Goal: Task Accomplishment & Management: Use online tool/utility

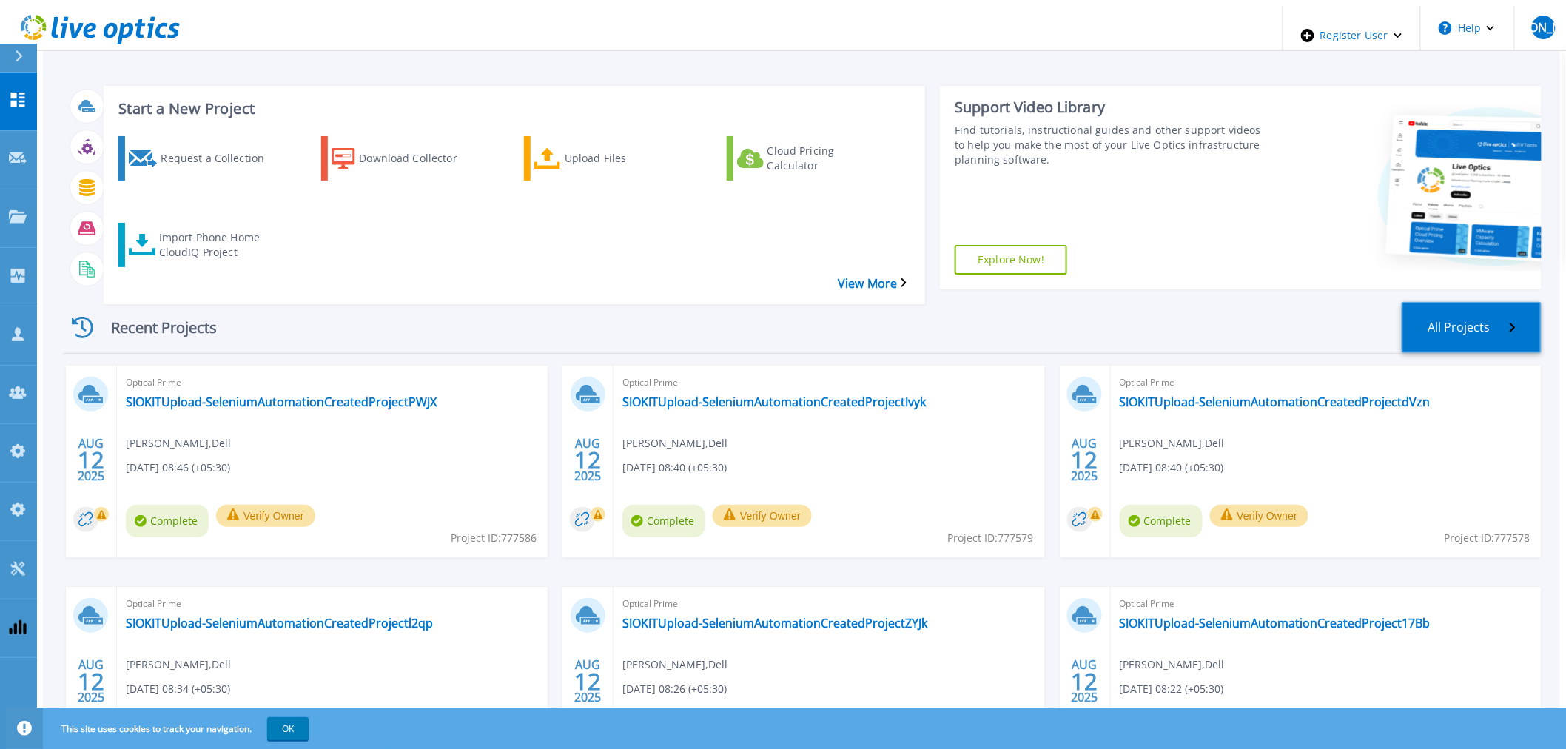
click at [1459, 302] on link "All Projects" at bounding box center [1472, 327] width 140 height 51
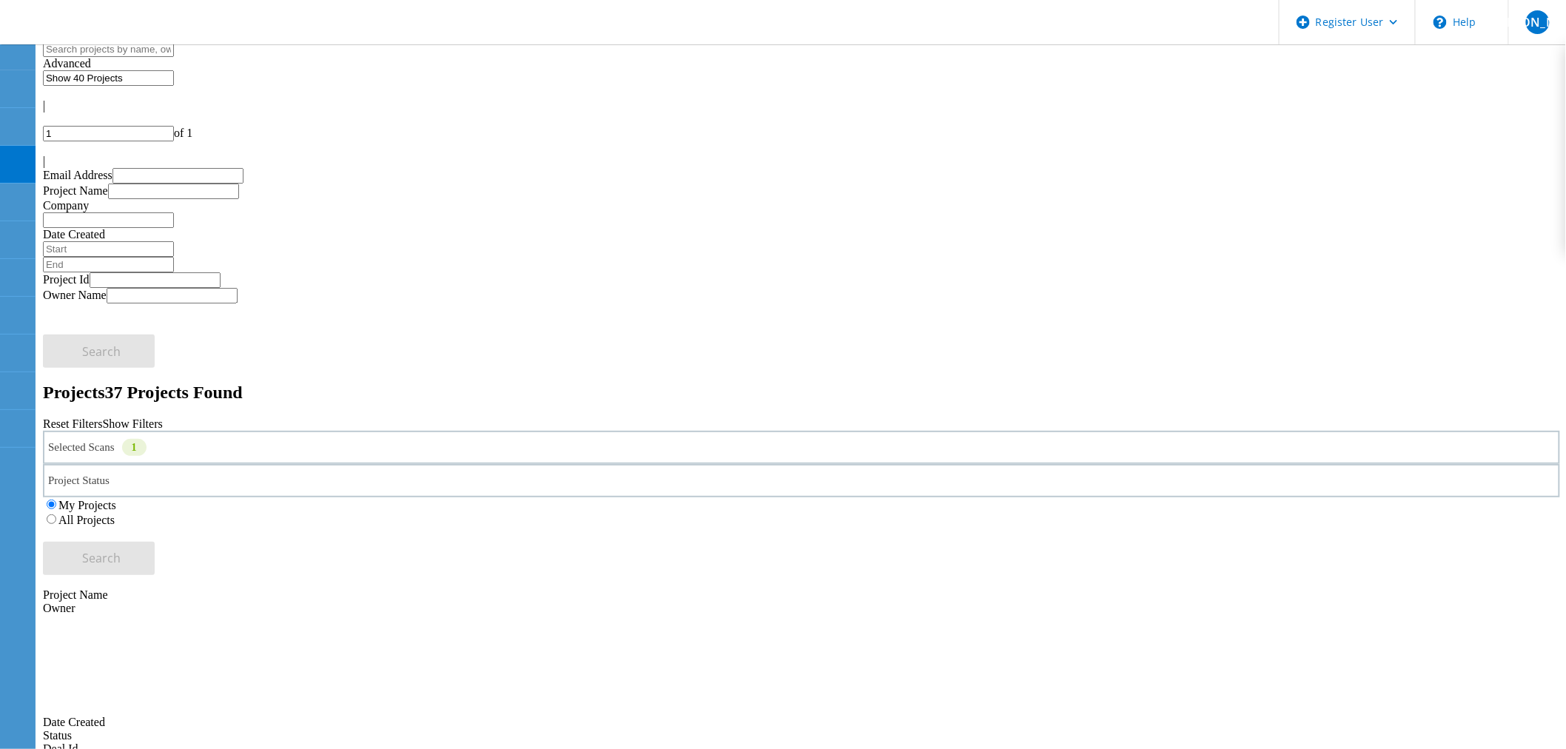
click at [258, 431] on div "Selected Scans 1" at bounding box center [801, 447] width 1517 height 33
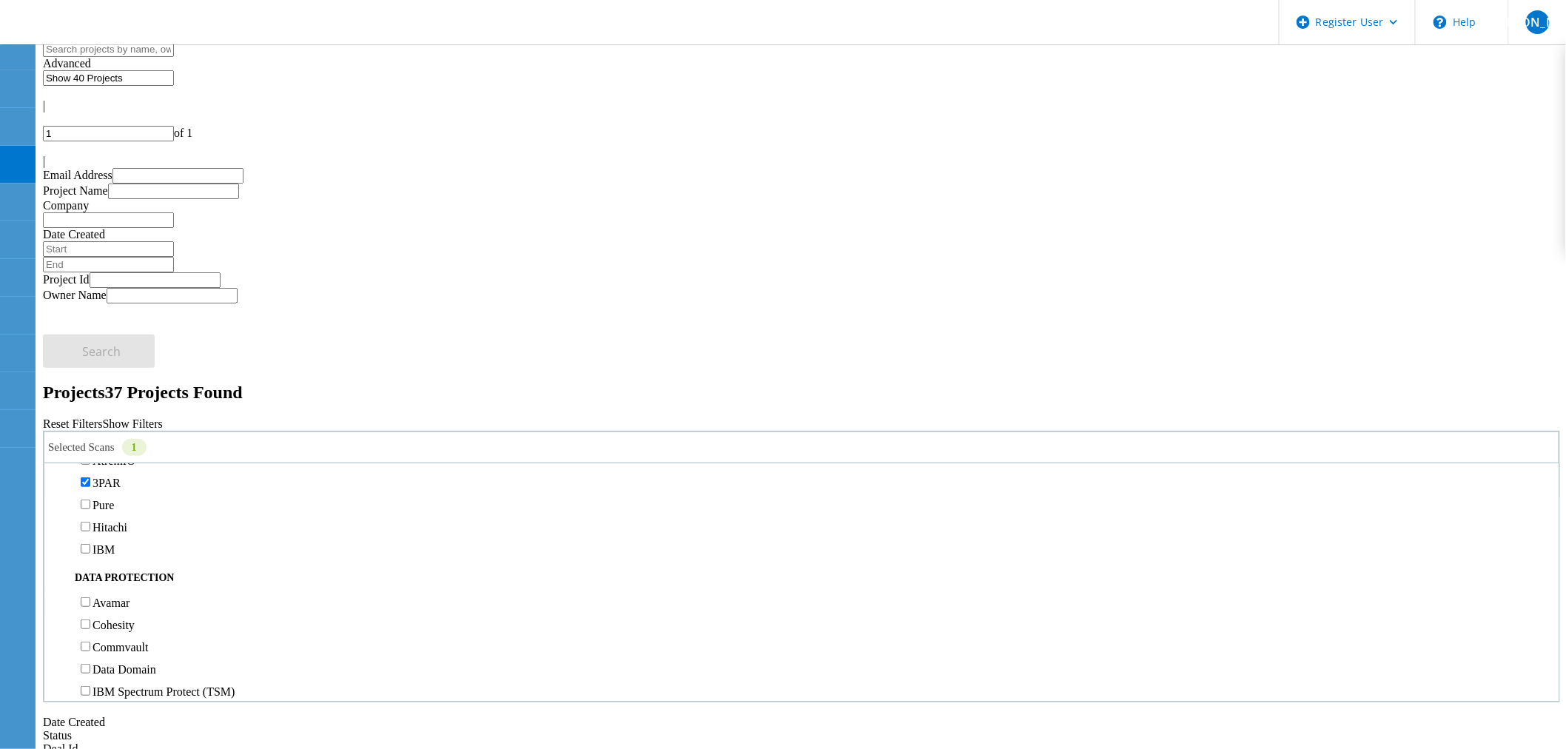
click at [116, 477] on label "3PAR" at bounding box center [107, 483] width 28 height 13
click at [90, 477] on input "3PAR" at bounding box center [86, 482] width 10 height 10
click at [114, 499] on label "Pure" at bounding box center [103, 505] width 21 height 13
click at [90, 500] on input "Pure" at bounding box center [86, 505] width 10 height 10
click at [155, 542] on button "Search" at bounding box center [99, 558] width 112 height 33
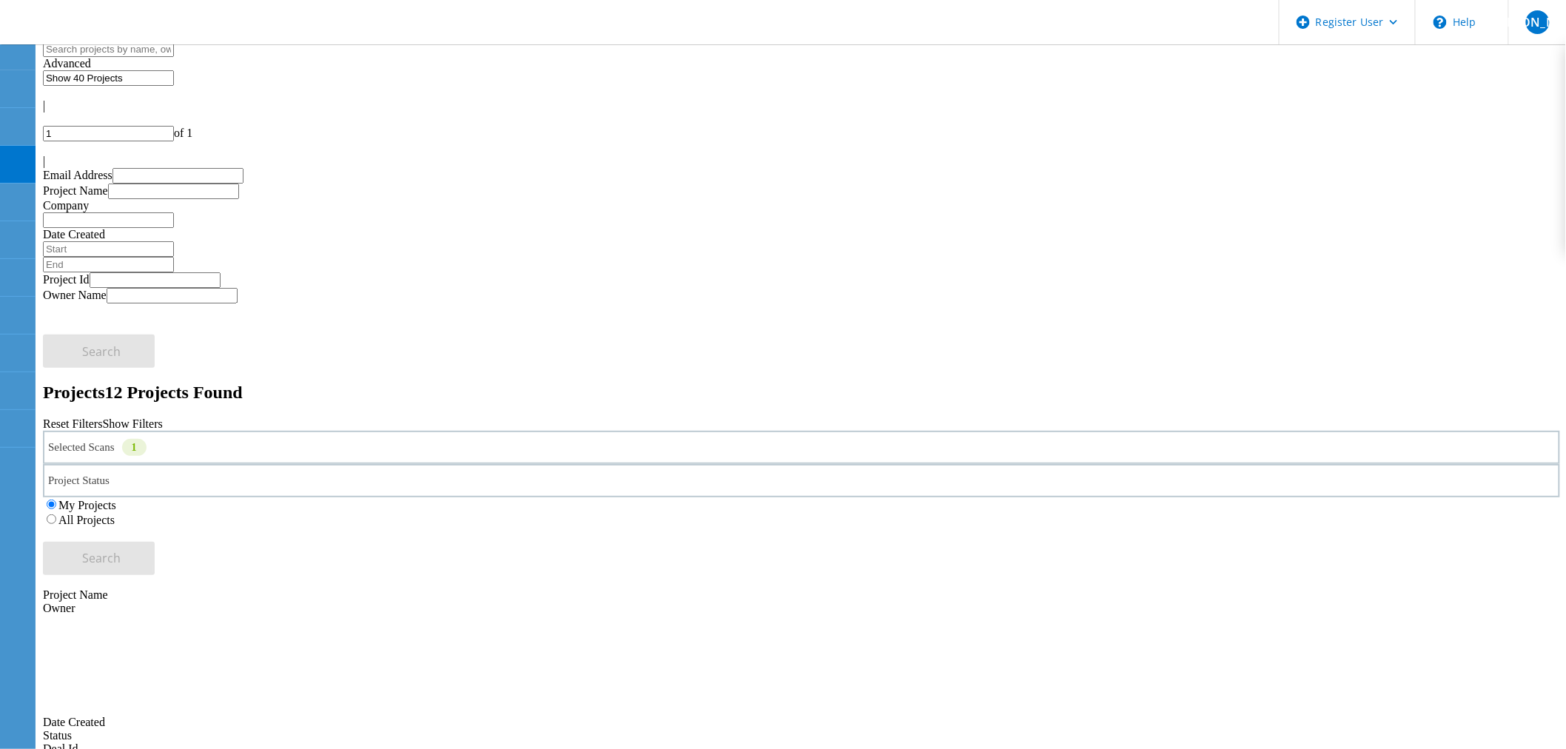
click at [285, 431] on div "Selected Scans 1" at bounding box center [801, 447] width 1517 height 33
click at [286, 431] on div "Selected Scans 1" at bounding box center [801, 447] width 1517 height 33
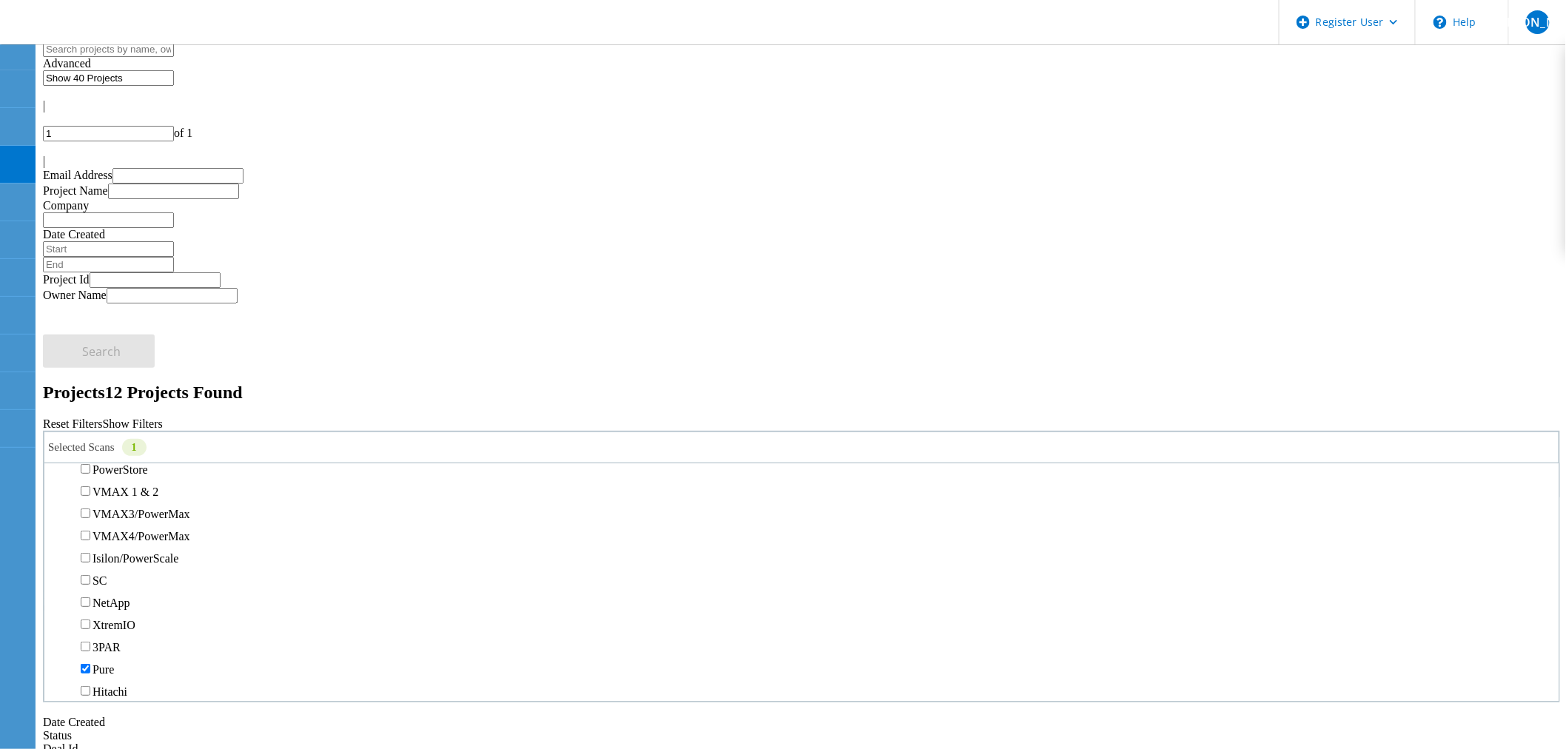
click at [119, 441] on label "Unity" at bounding box center [106, 447] width 27 height 13
click at [90, 442] on input "Unity" at bounding box center [86, 447] width 10 height 10
click at [155, 542] on button "Search" at bounding box center [99, 558] width 112 height 33
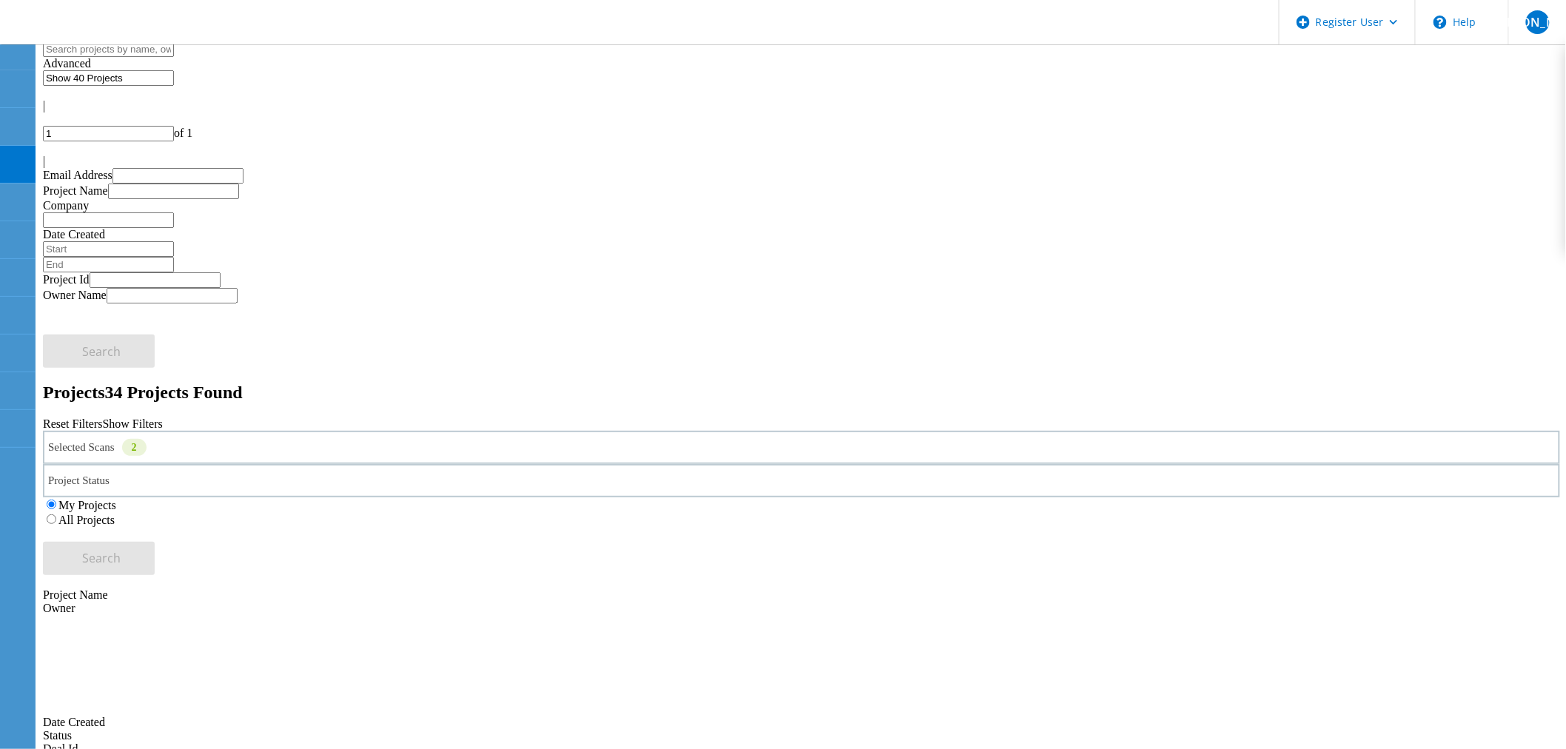
click at [267, 431] on div "Selected Scans 2" at bounding box center [801, 447] width 1517 height 33
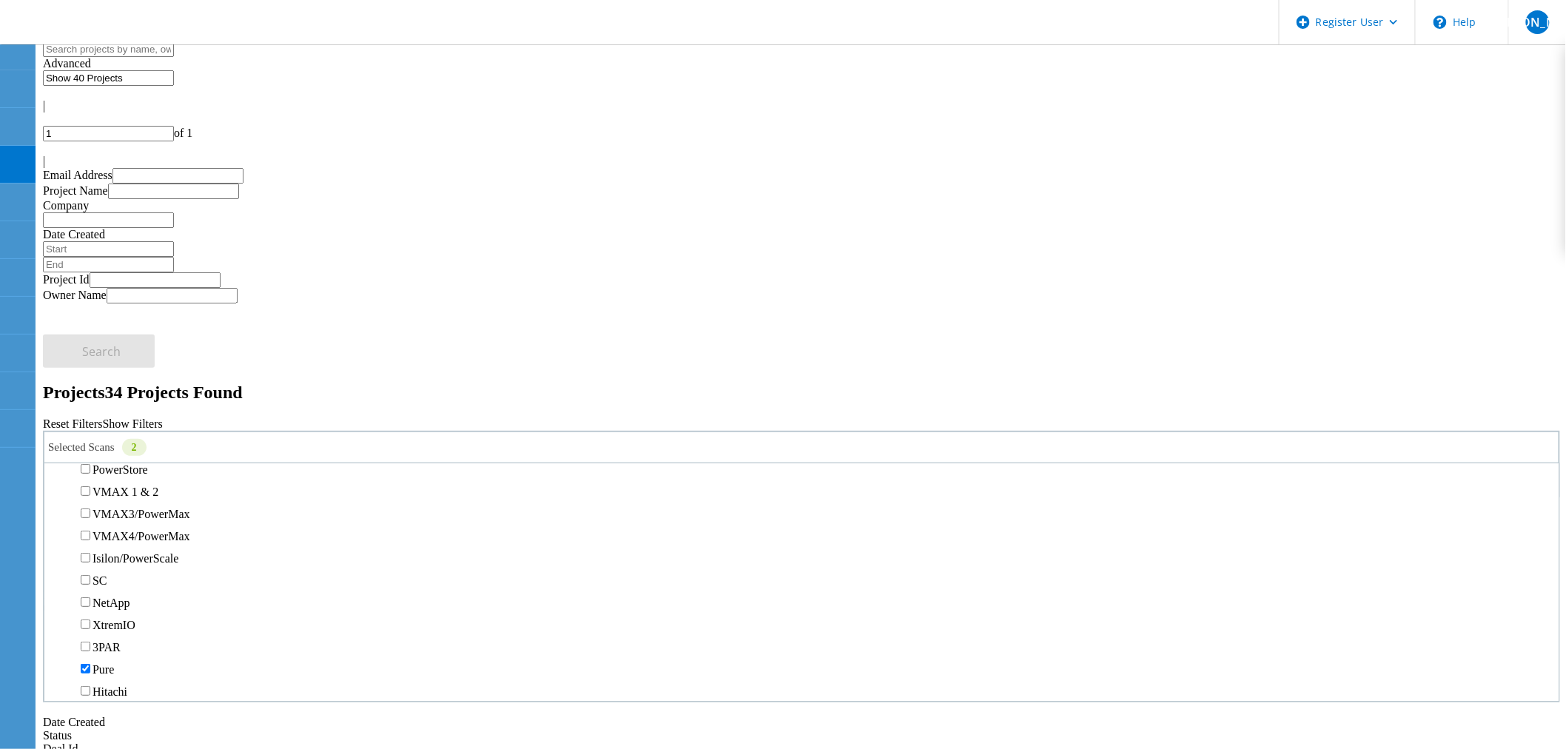
click at [116, 441] on label "Unity" at bounding box center [106, 447] width 27 height 13
click at [90, 442] on input "Unity" at bounding box center [86, 447] width 10 height 10
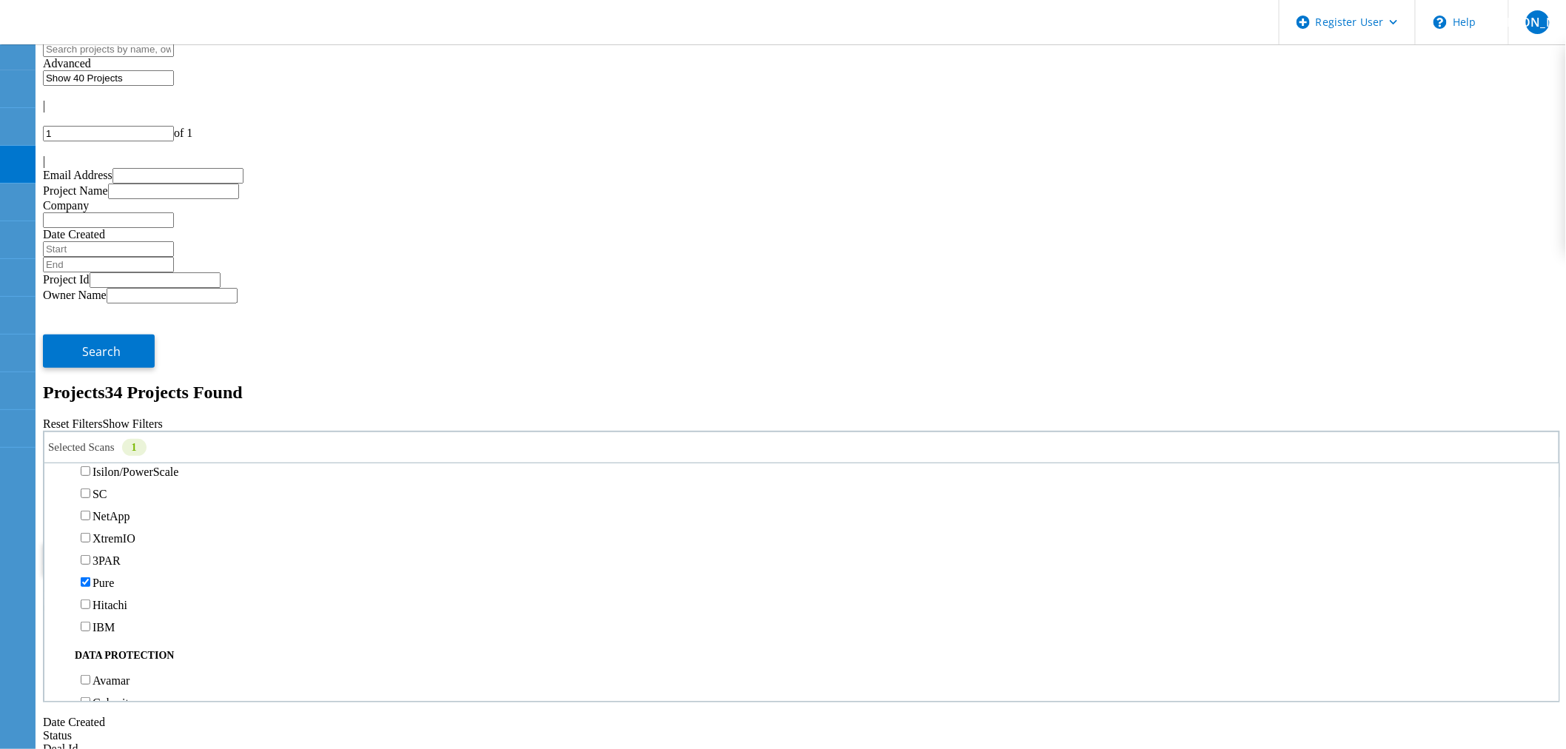
scroll to position [493, 0]
click at [121, 477] on label "3PAR" at bounding box center [107, 483] width 28 height 13
click at [90, 477] on input "3PAR" at bounding box center [86, 482] width 10 height 10
click at [114, 499] on label "Pure" at bounding box center [103, 505] width 21 height 13
click at [90, 500] on input "Pure" at bounding box center [86, 505] width 10 height 10
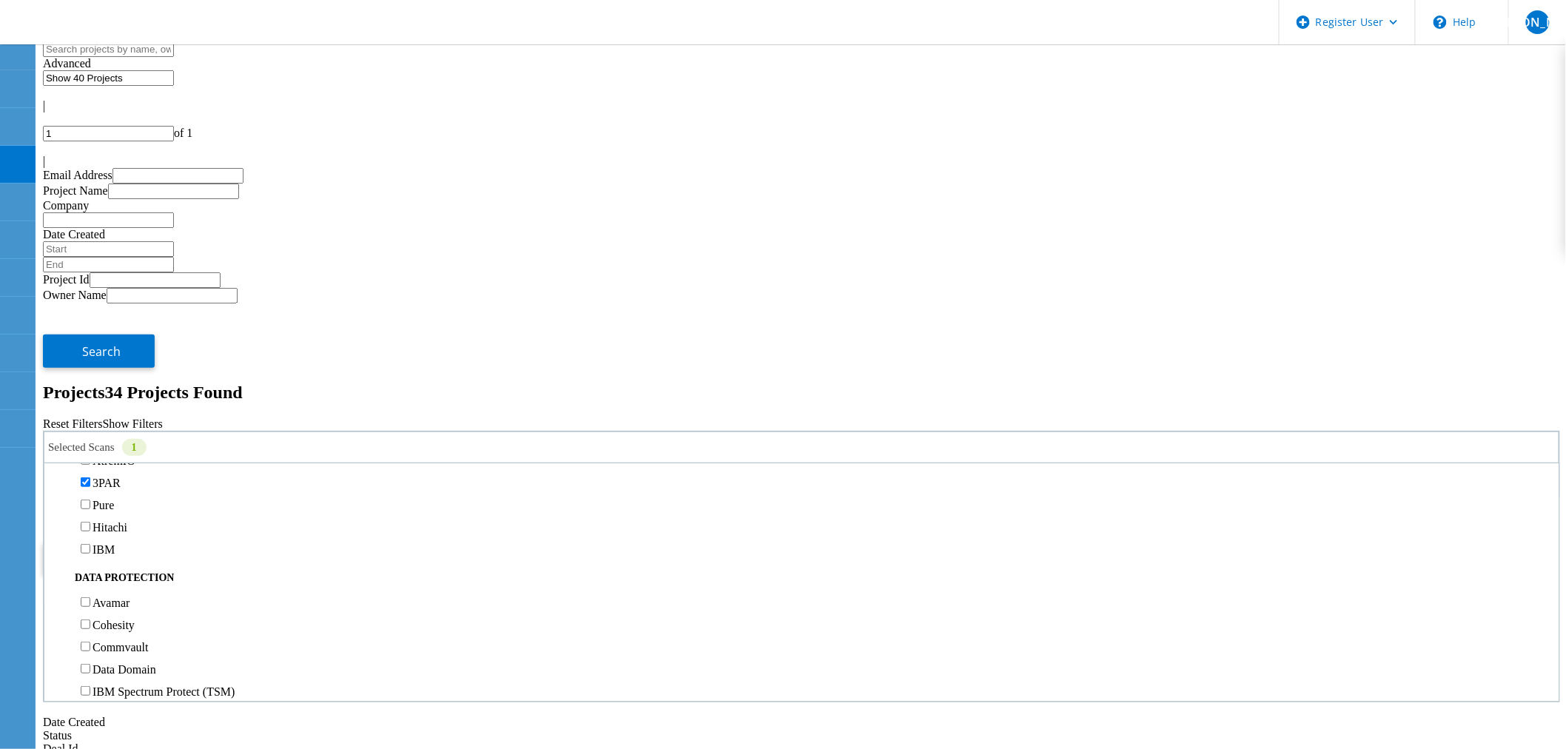
click at [121, 550] on span "Search" at bounding box center [102, 558] width 38 height 16
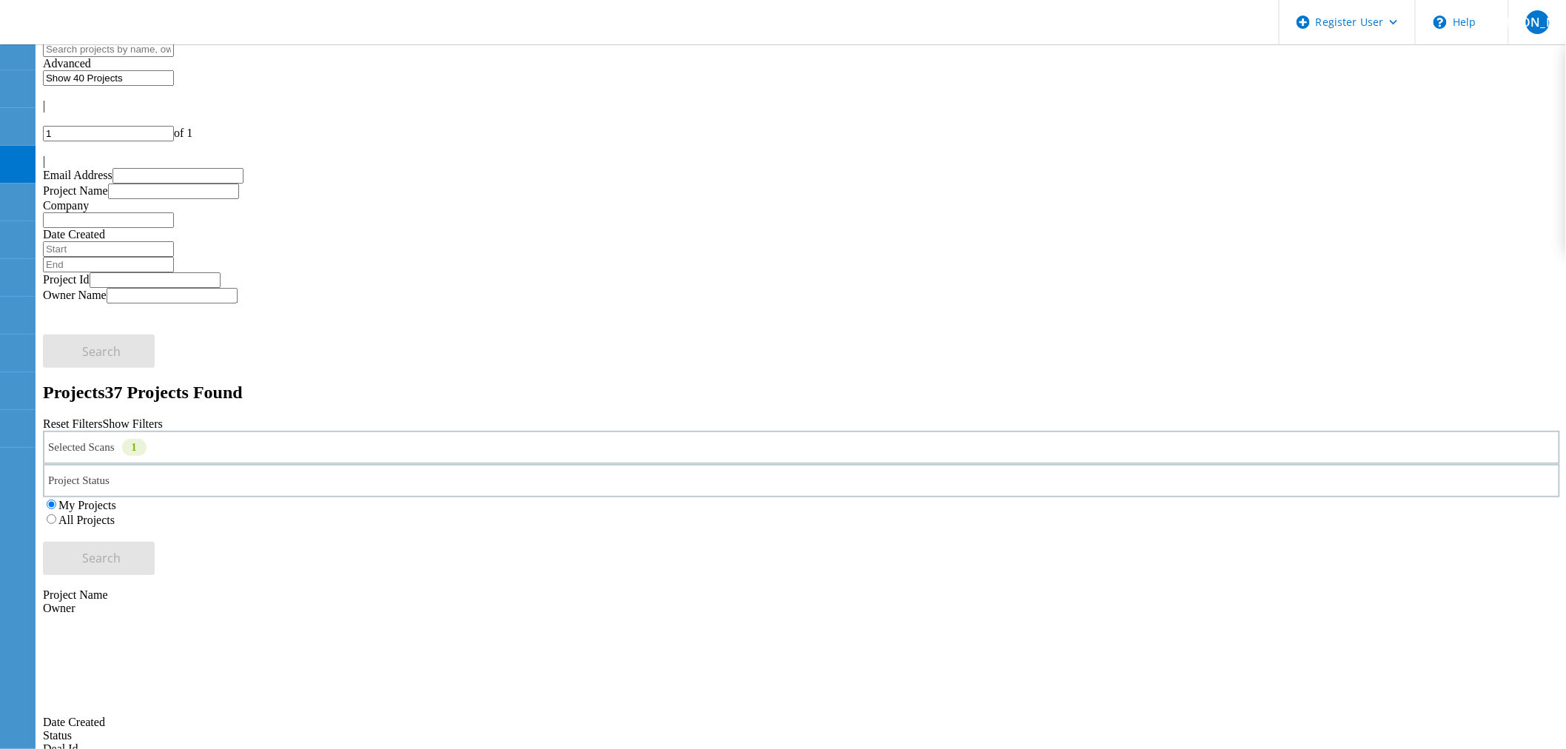
click at [115, 514] on label "All Projects" at bounding box center [86, 520] width 56 height 13
click at [56, 514] on input "All Projects" at bounding box center [52, 519] width 10 height 10
click at [121, 550] on span "Search" at bounding box center [102, 558] width 38 height 16
click at [1513, 141] on div at bounding box center [801, 147] width 1517 height 13
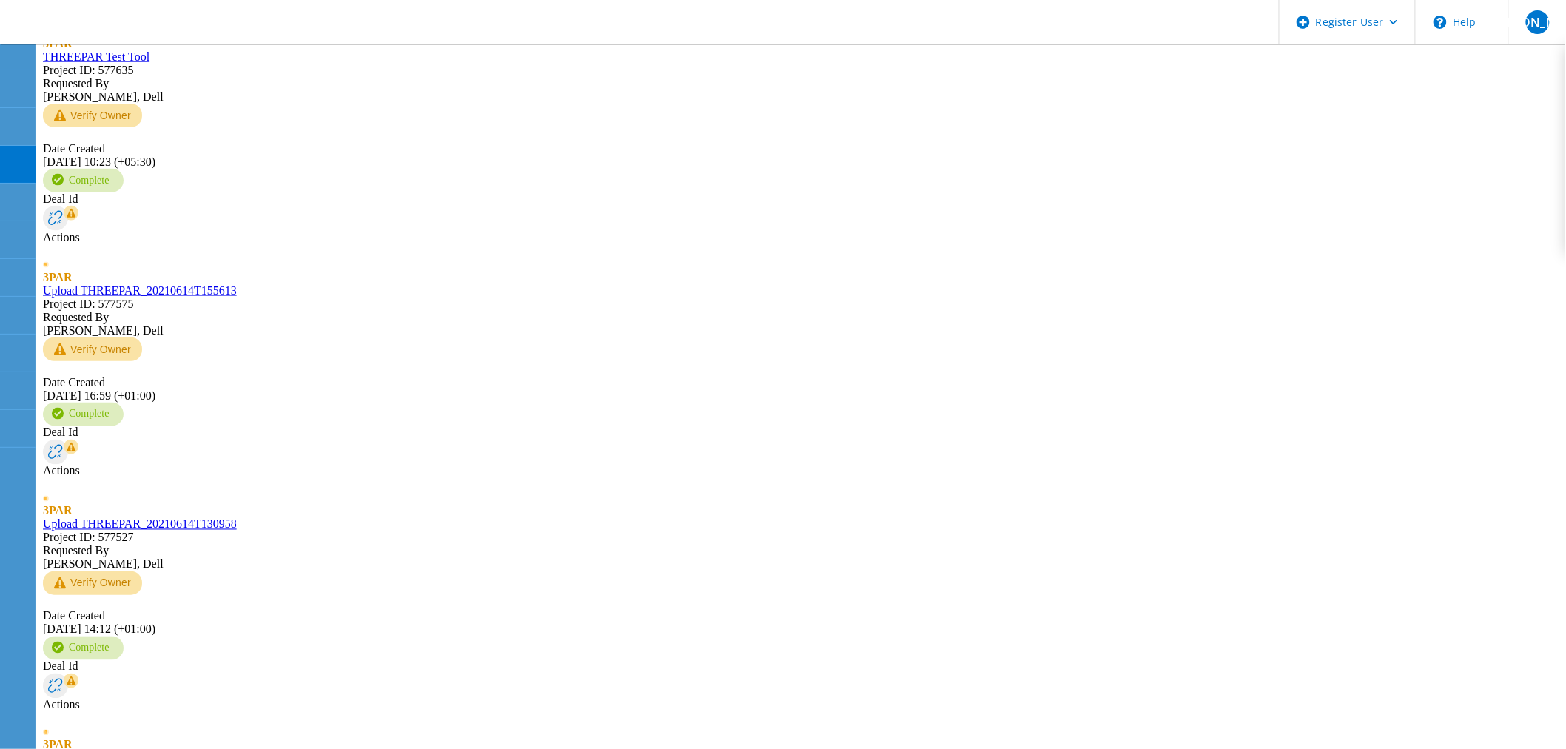
scroll to position [1233, 0]
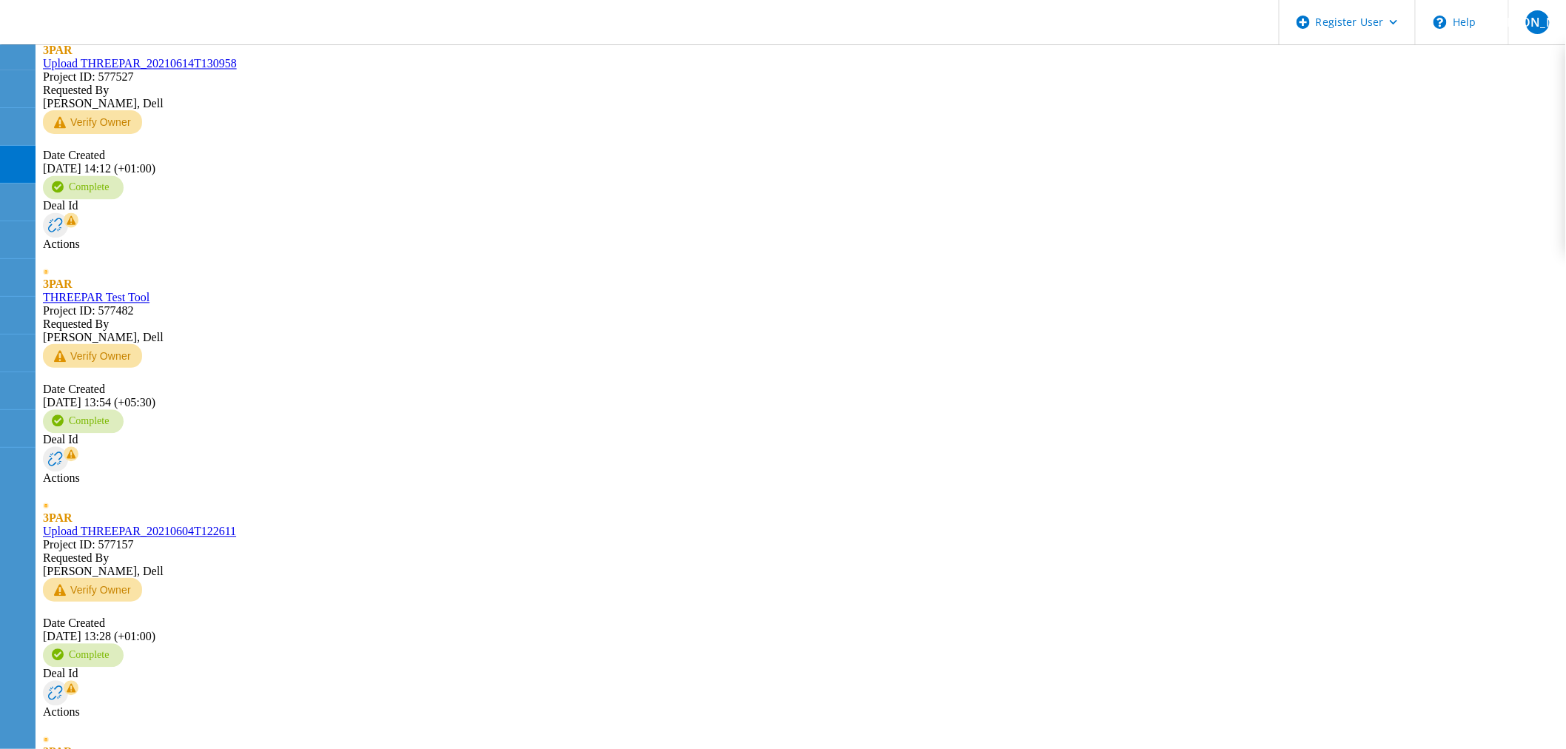
type input "2"
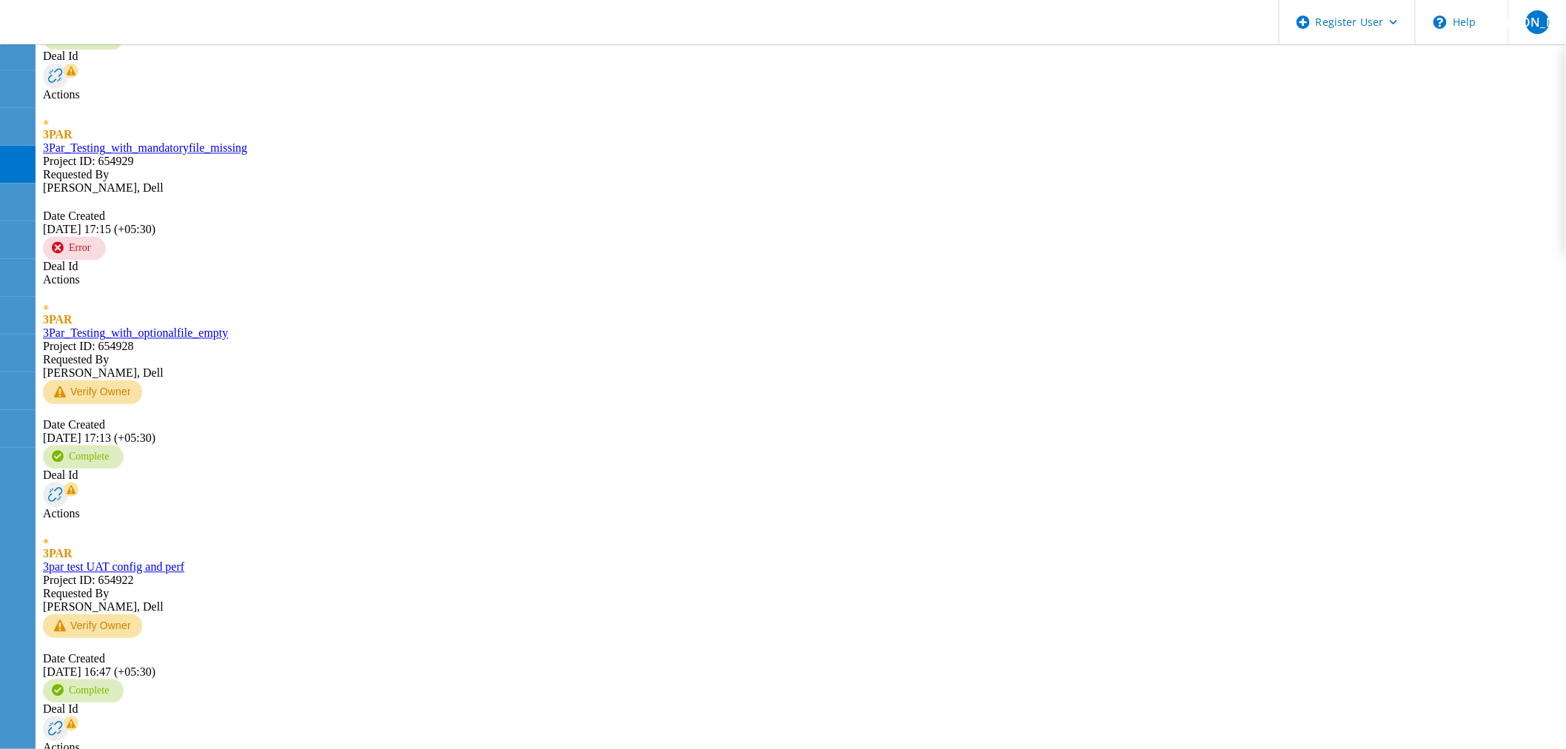
scroll to position [1151, 0]
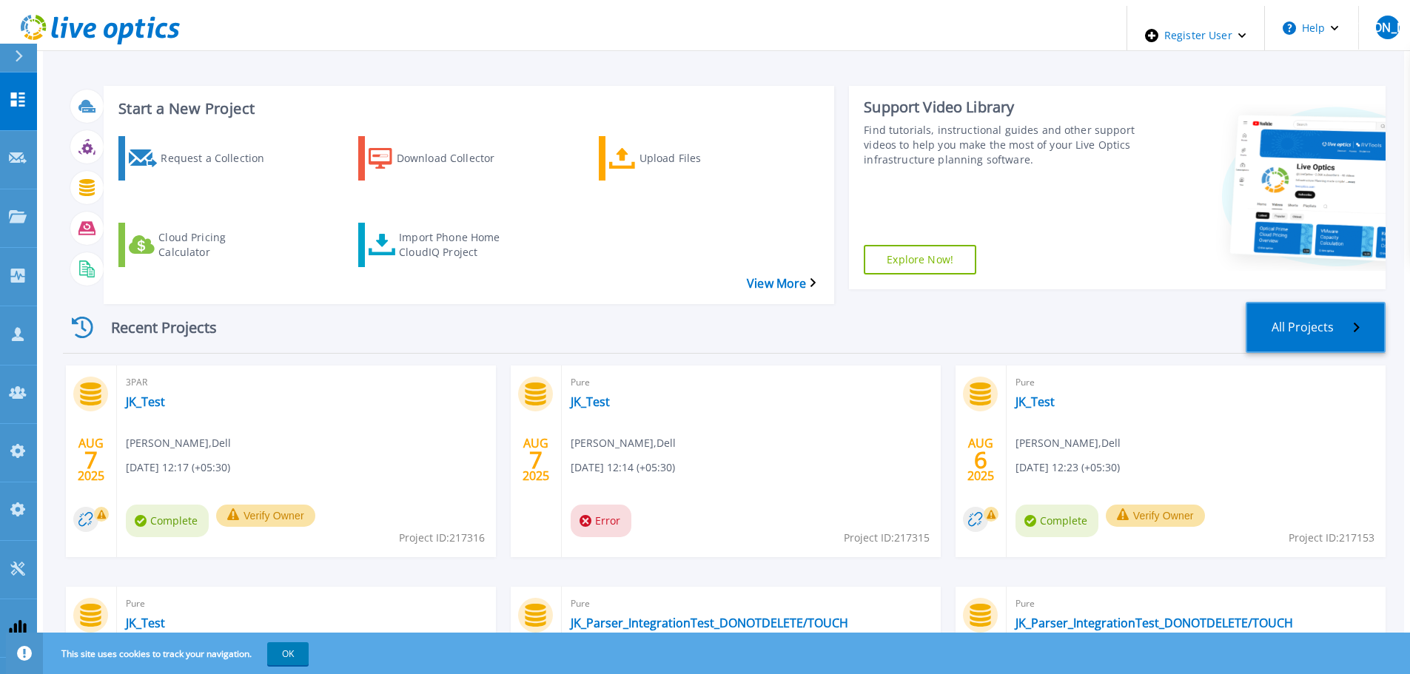
click at [1334, 302] on link "All Projects" at bounding box center [1316, 327] width 140 height 51
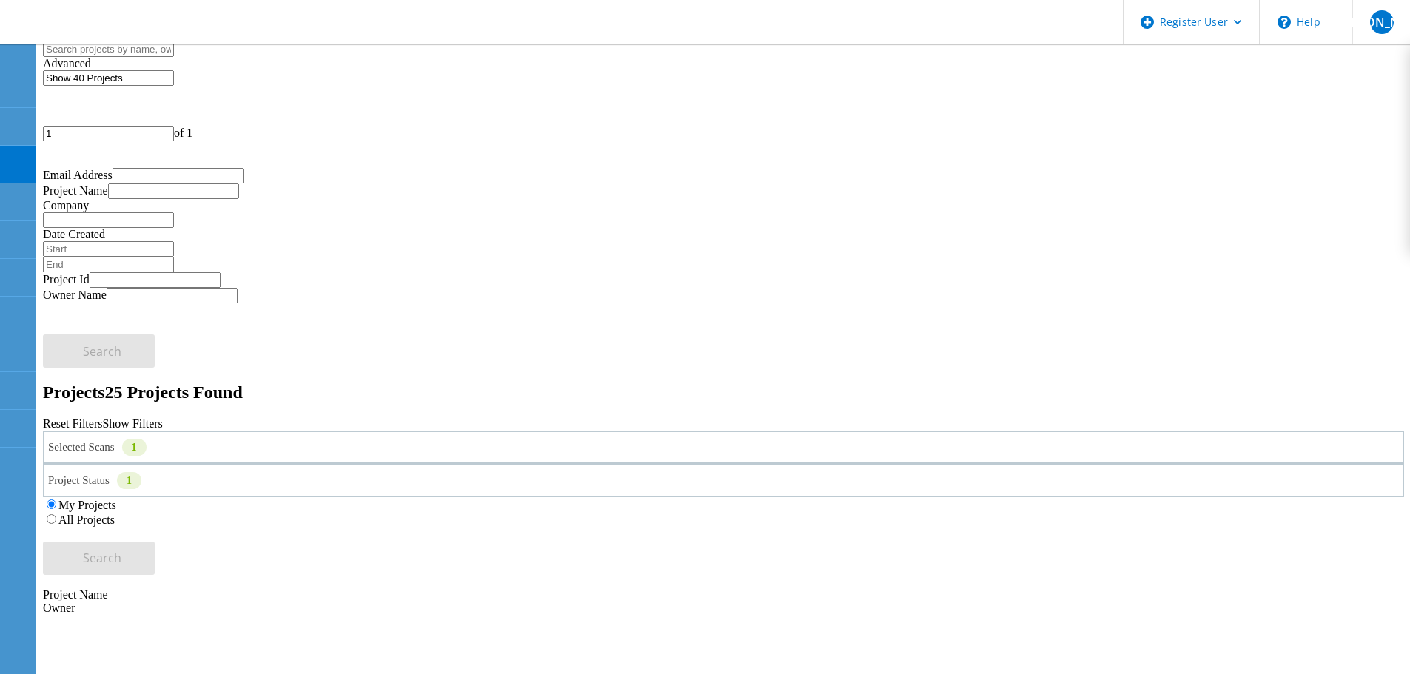
click at [115, 514] on label "All Projects" at bounding box center [86, 520] width 56 height 13
click at [56, 514] on input "All Projects" at bounding box center [52, 519] width 10 height 10
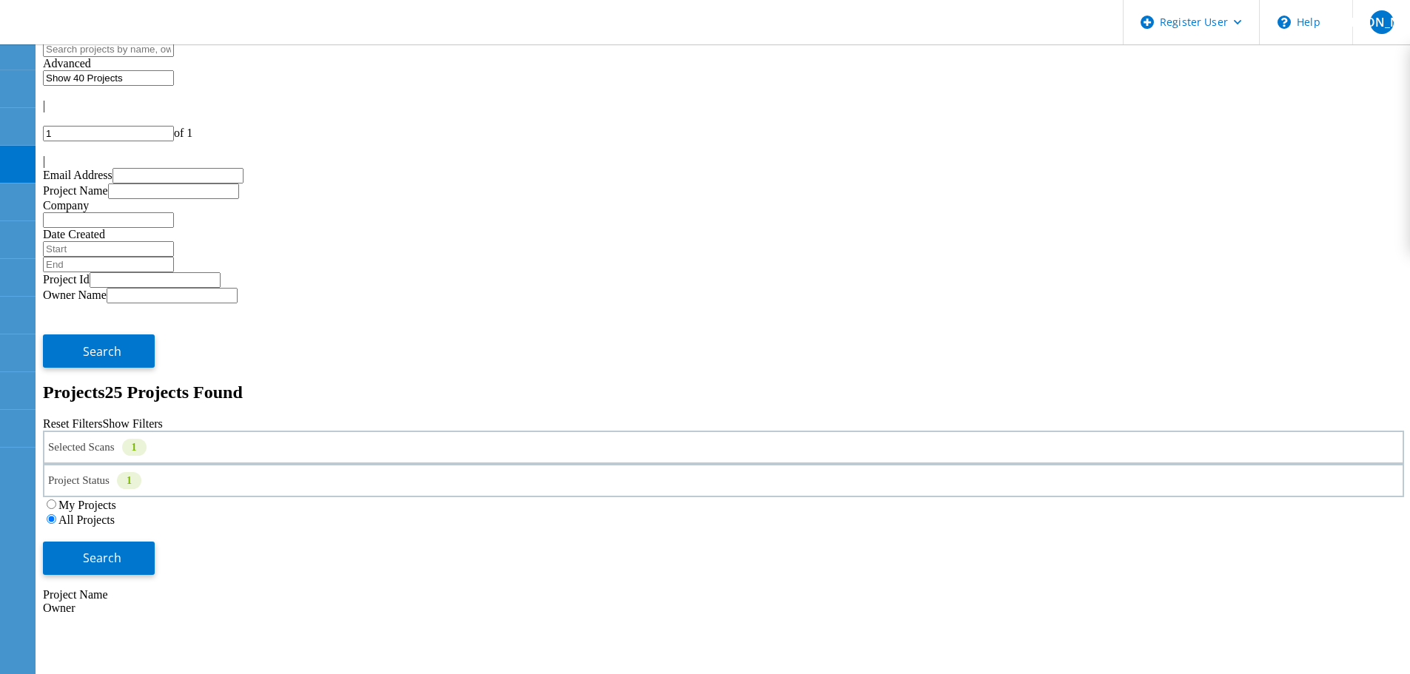
click at [264, 431] on div "Selected Scans 1" at bounding box center [723, 447] width 1361 height 33
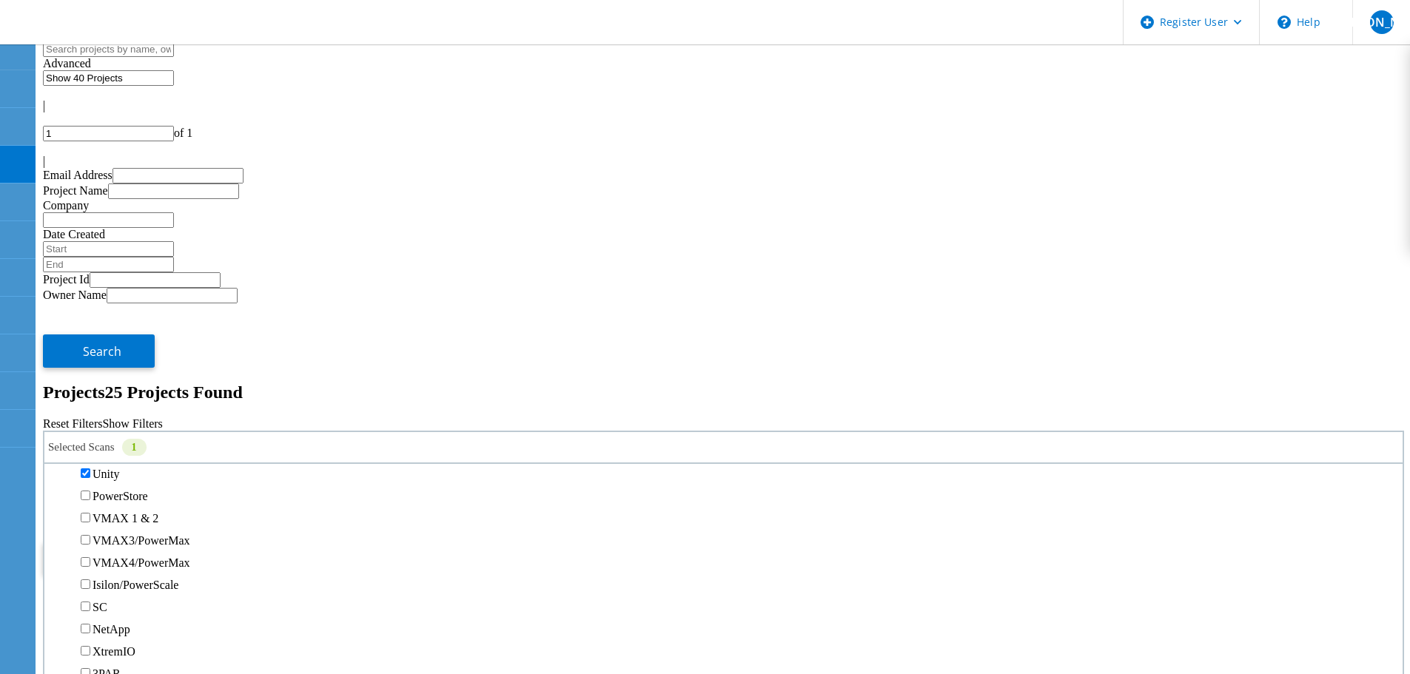
scroll to position [148, 0]
click at [155, 542] on button "Search" at bounding box center [99, 558] width 112 height 33
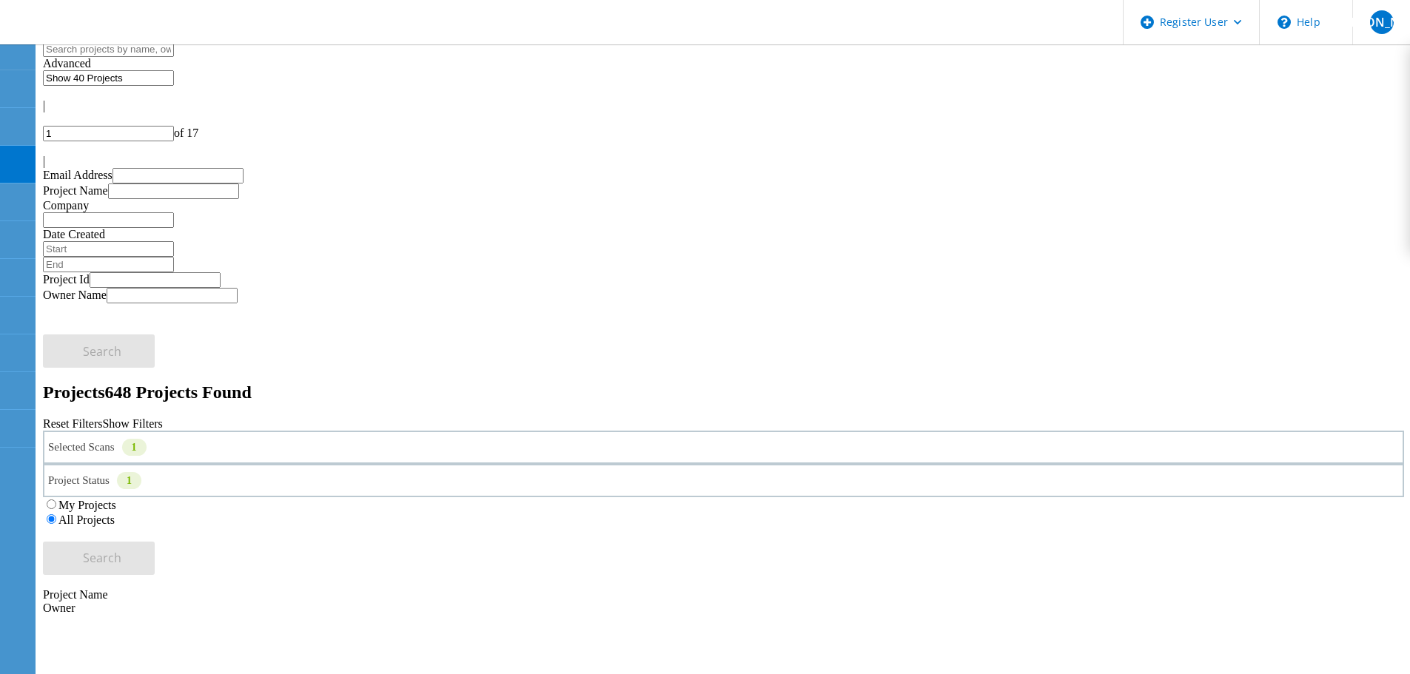
click at [43, 152] on icon at bounding box center [43, 152] width 0 height 0
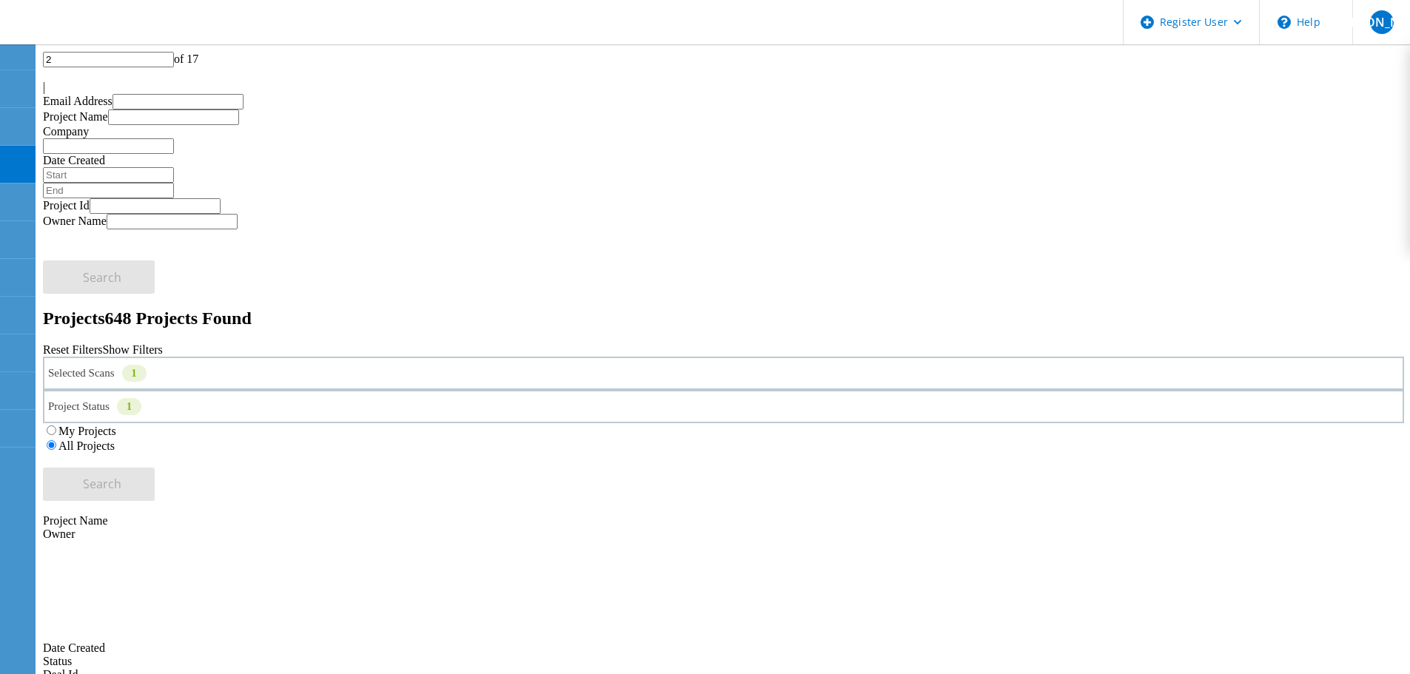
scroll to position [0, 0]
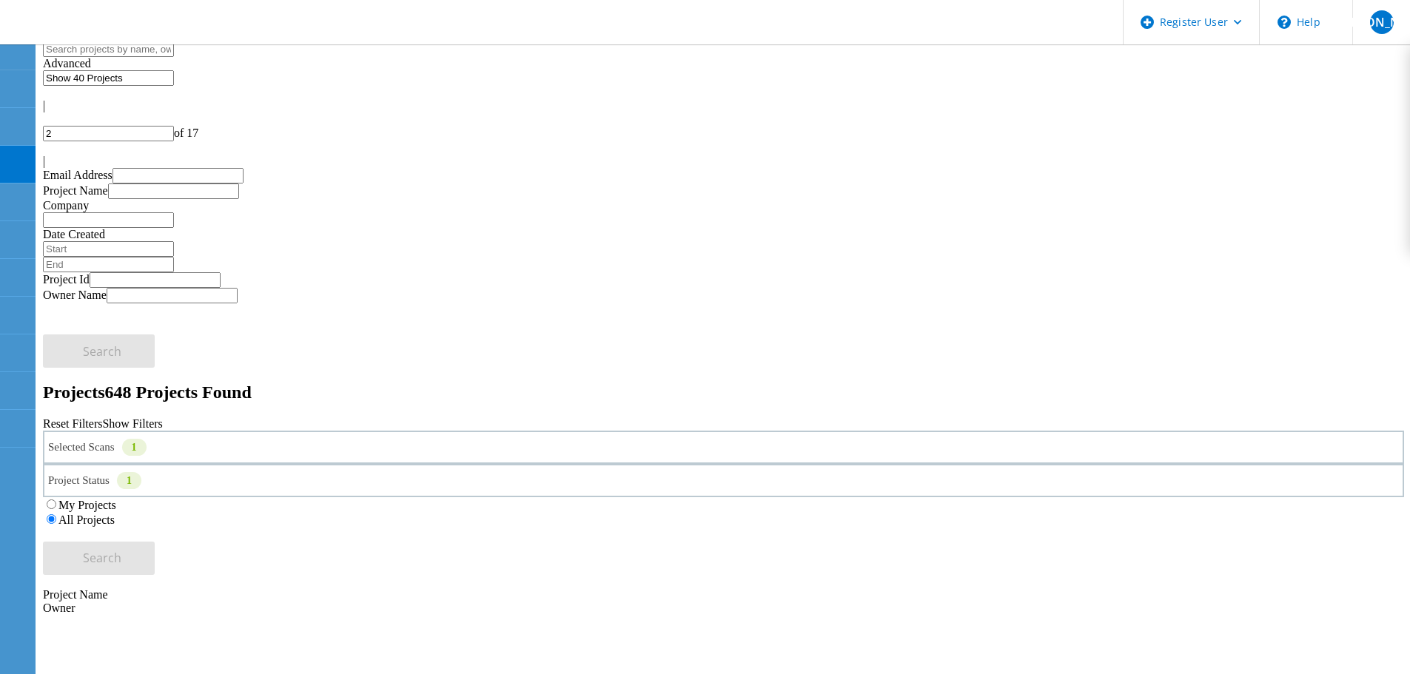
click at [229, 431] on div "Selected Scans 1" at bounding box center [723, 447] width 1361 height 33
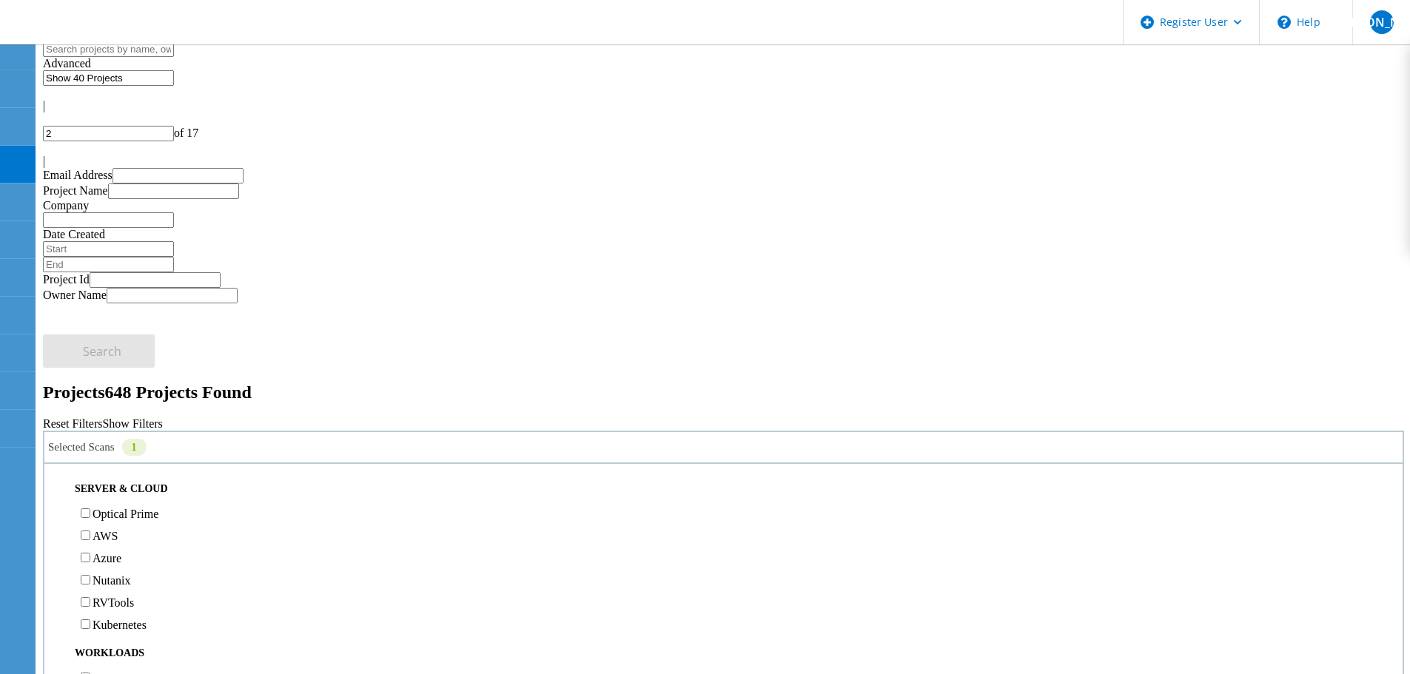
scroll to position [296, 0]
click at [119, 474] on label "Unity" at bounding box center [106, 480] width 27 height 13
click at [90, 474] on input "Unity" at bounding box center [86, 479] width 10 height 10
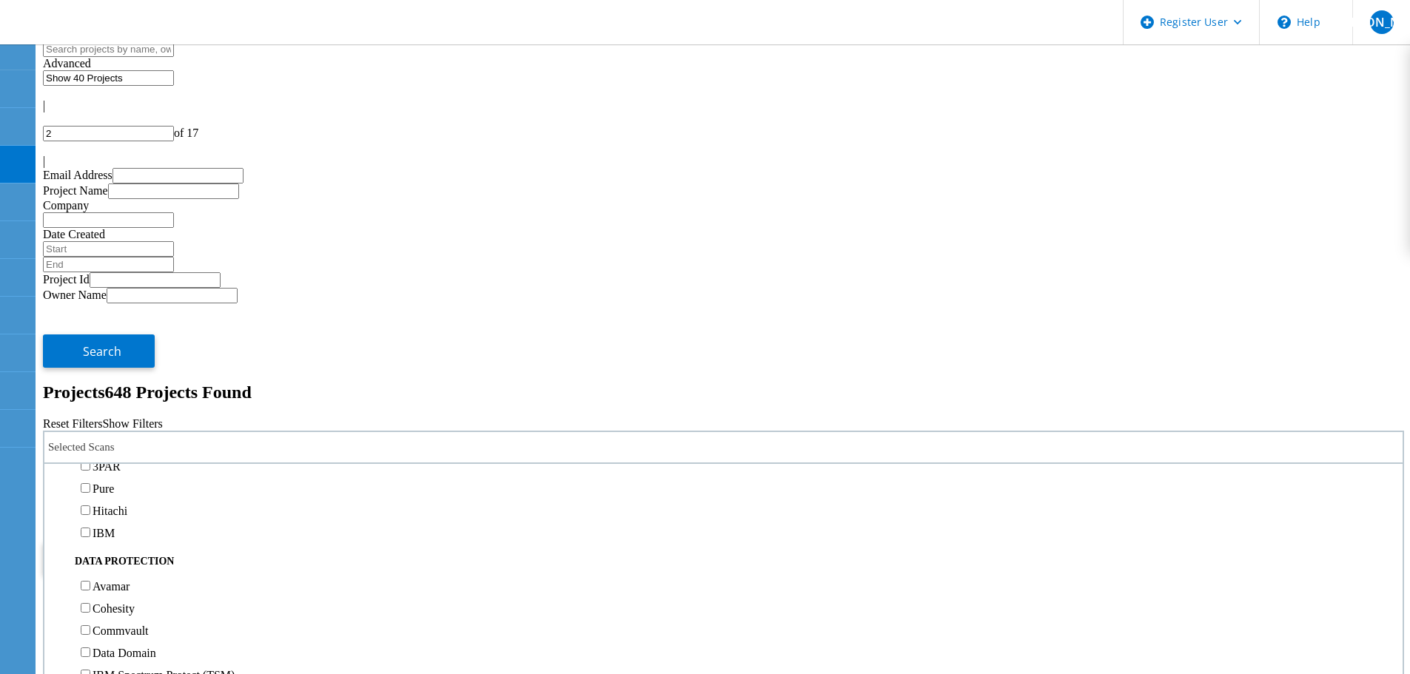
scroll to position [518, 0]
click at [114, 474] on label "Pure" at bounding box center [103, 480] width 21 height 13
click at [90, 474] on input "Pure" at bounding box center [86, 479] width 10 height 10
drag, startPoint x: 1214, startPoint y: 209, endPoint x: 1188, endPoint y: 237, distance: 37.7
click at [155, 542] on button "Search" at bounding box center [99, 558] width 112 height 33
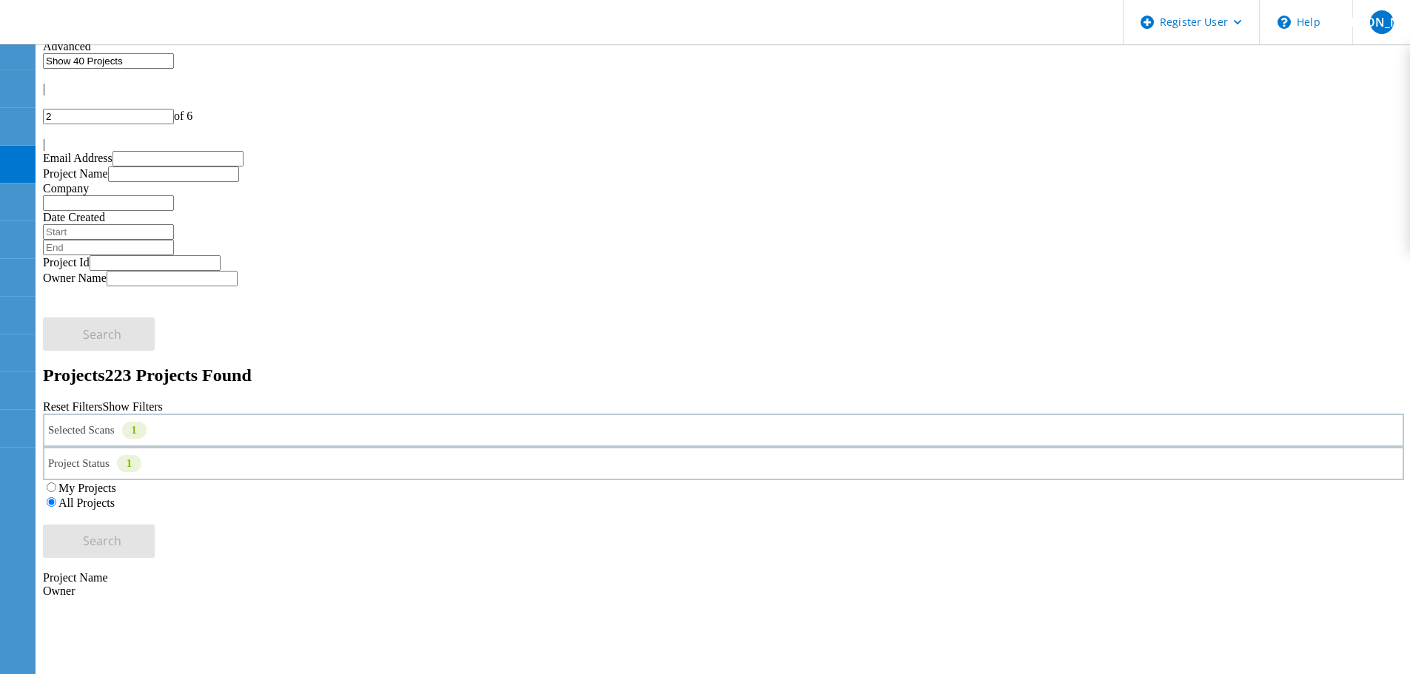
scroll to position [0, 0]
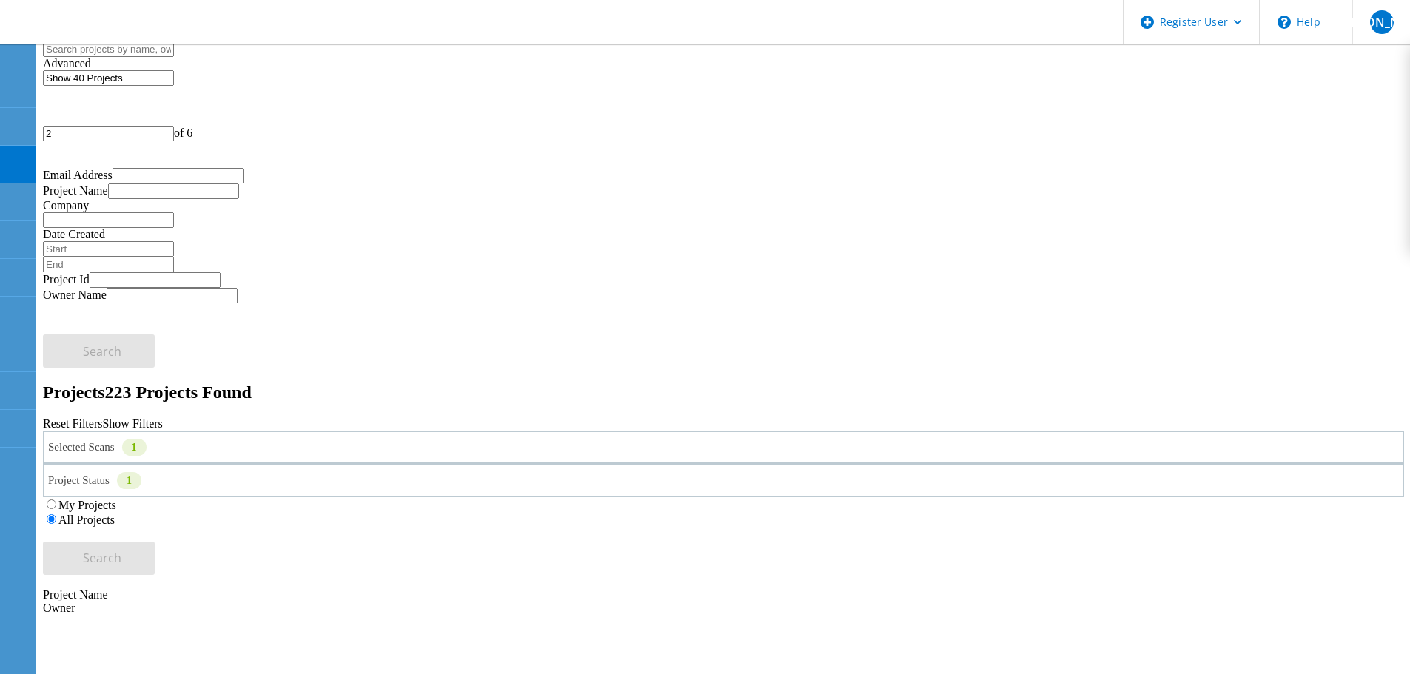
click at [215, 431] on div "Selected Scans 1" at bounding box center [723, 447] width 1361 height 33
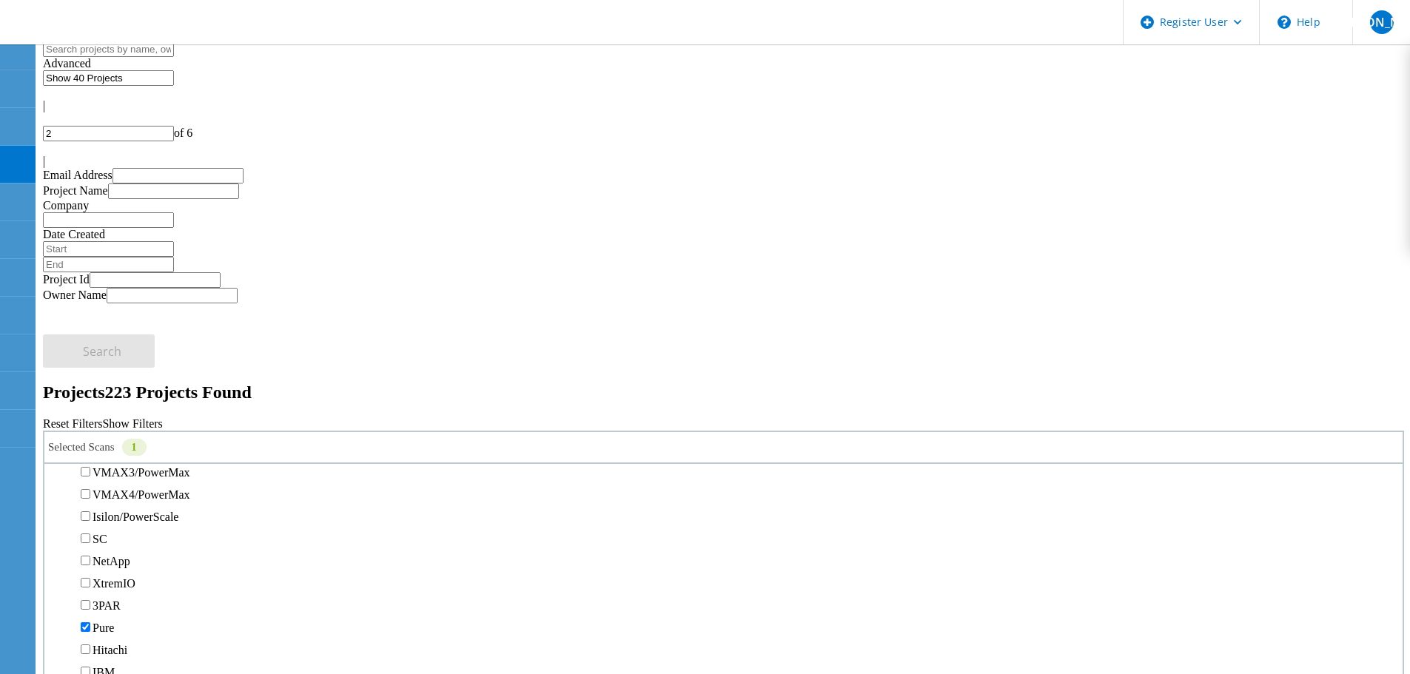
scroll to position [592, 0]
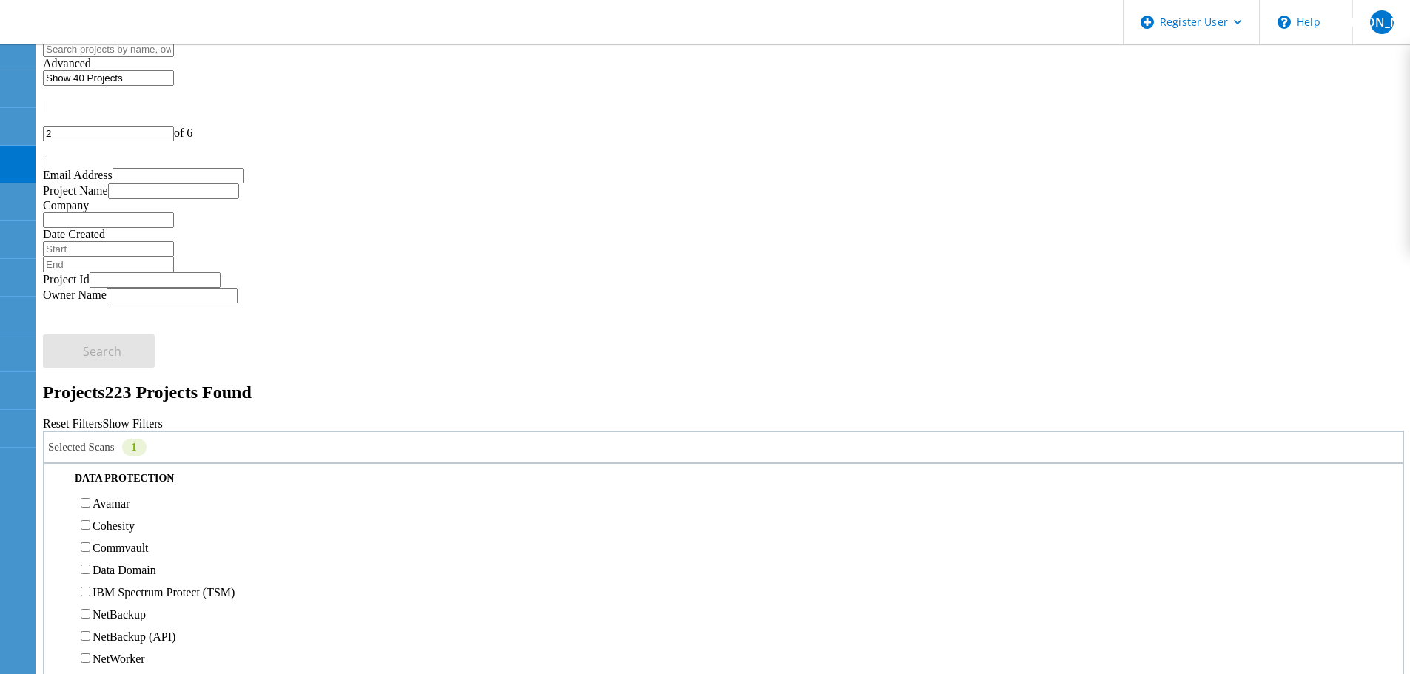
click at [112, 377] on label "3PAR" at bounding box center [107, 383] width 28 height 13
click at [90, 378] on input "3PAR" at bounding box center [86, 383] width 10 height 10
click at [113, 400] on label "Pure" at bounding box center [103, 406] width 21 height 13
click at [90, 400] on input "Pure" at bounding box center [86, 405] width 10 height 10
click at [155, 542] on button "Search" at bounding box center [99, 558] width 112 height 33
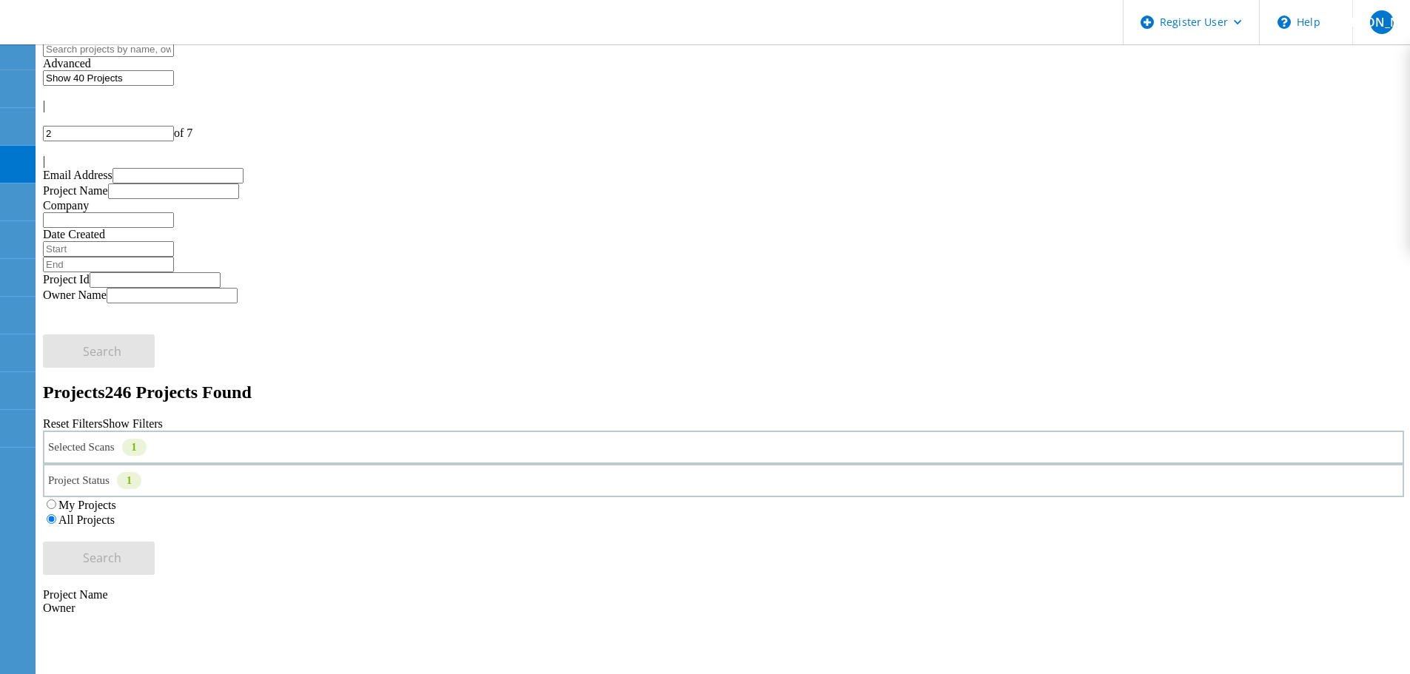
click at [1353, 141] on div at bounding box center [723, 147] width 1361 height 13
type input "3"
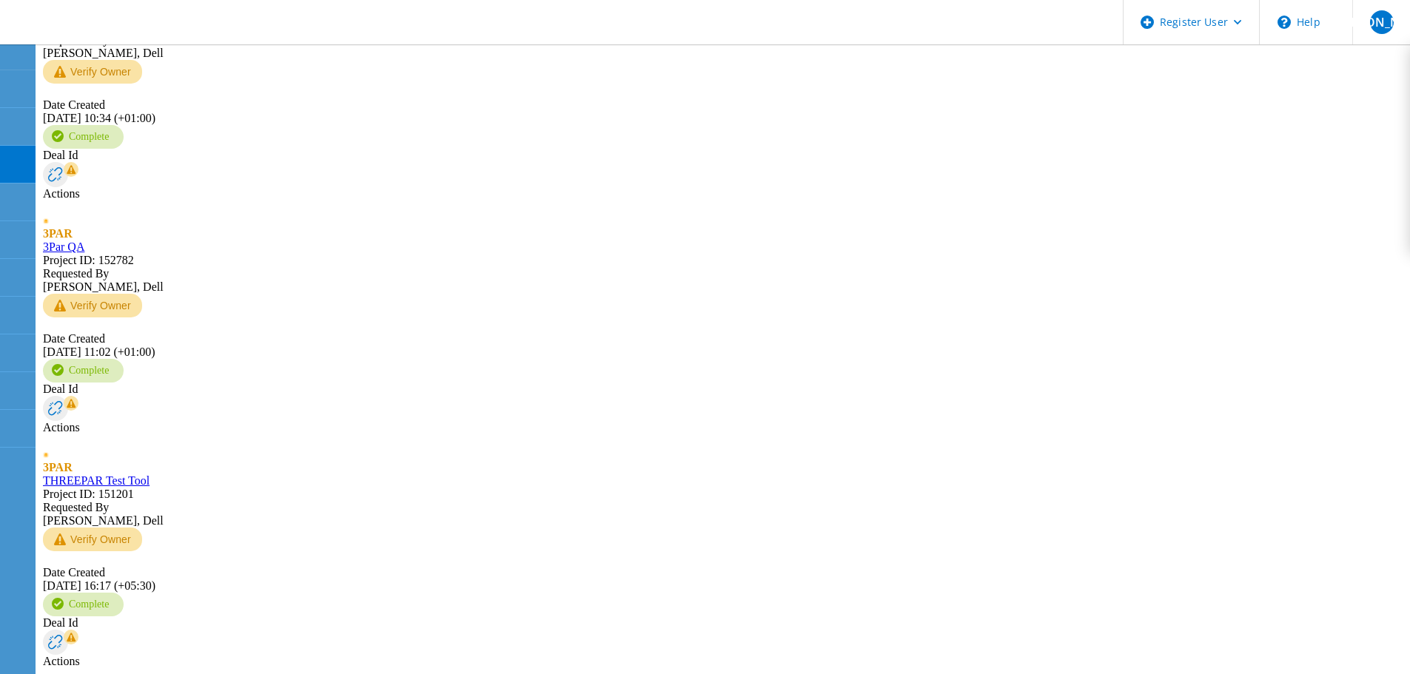
scroll to position [3176, 0]
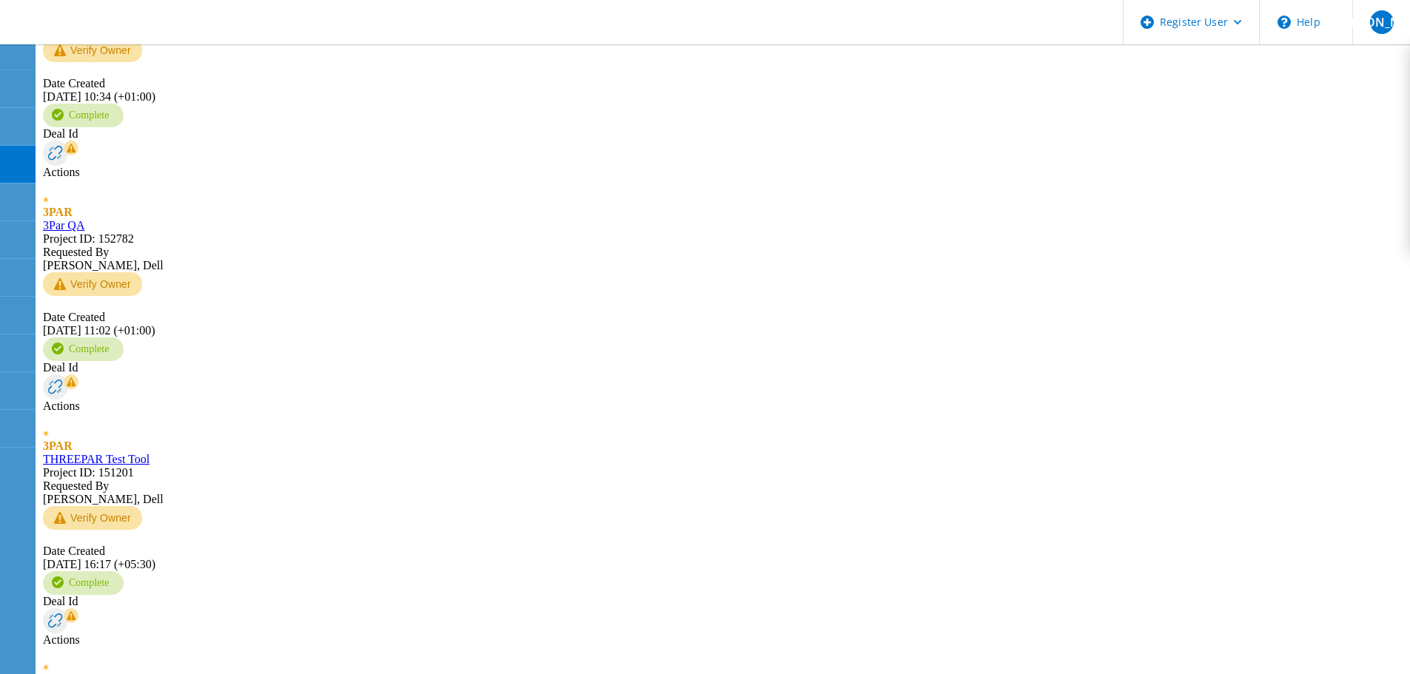
drag, startPoint x: 224, startPoint y: 465, endPoint x: 178, endPoint y: 376, distance: 100.0
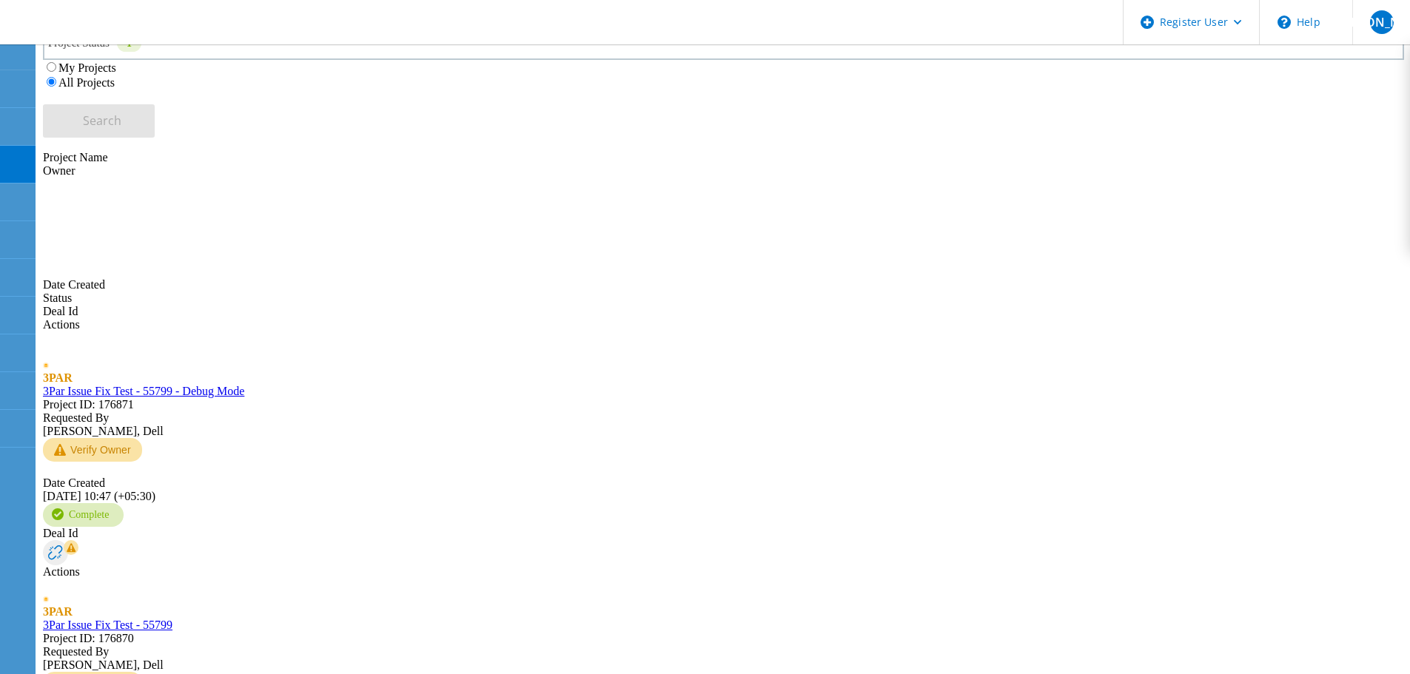
scroll to position [0, 0]
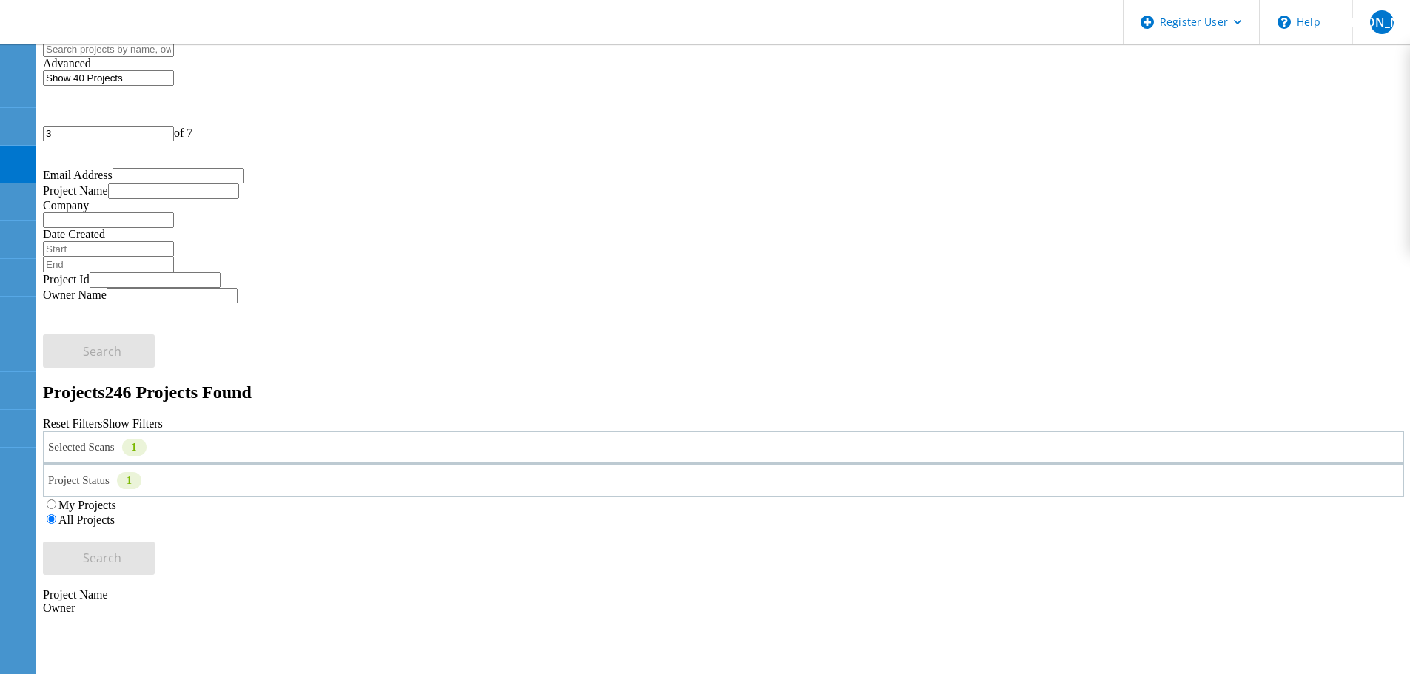
click at [332, 431] on div "Selected Scans 1" at bounding box center [723, 447] width 1361 height 33
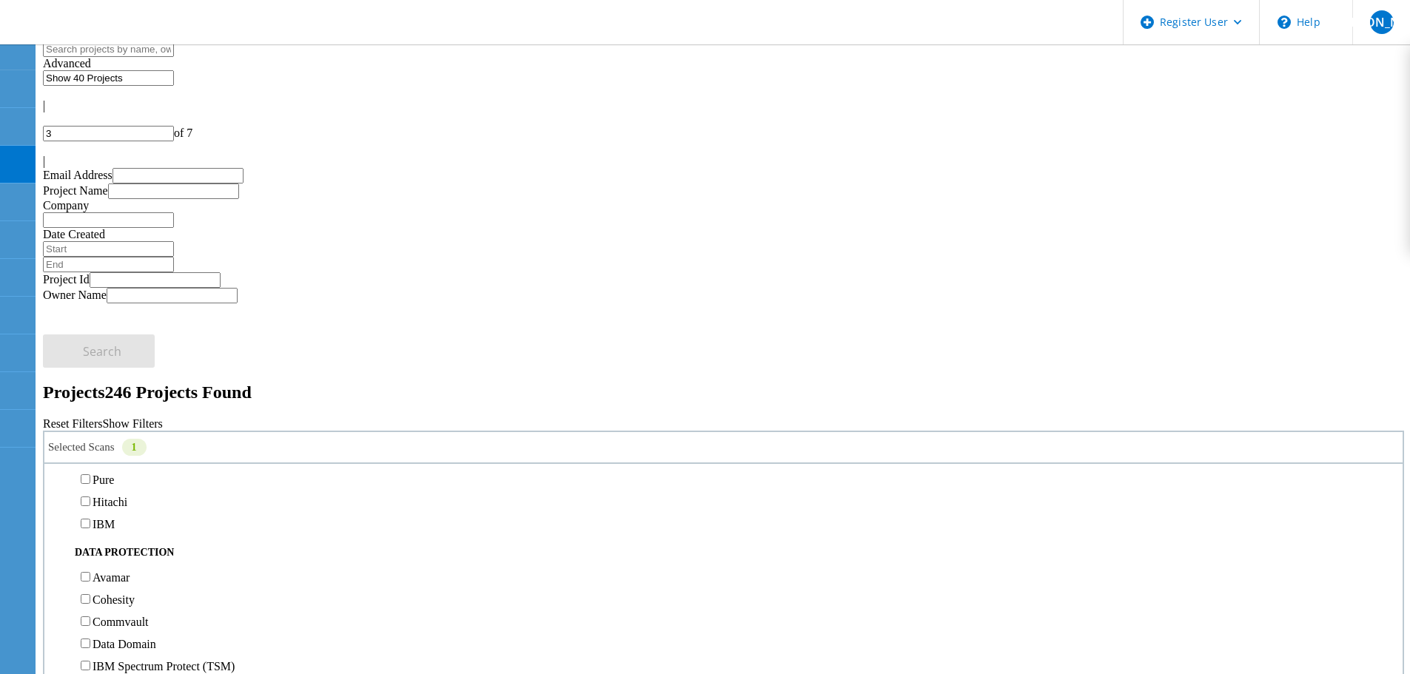
click at [121, 451] on label "3PAR" at bounding box center [107, 457] width 28 height 13
click at [90, 452] on input "3PAR" at bounding box center [86, 457] width 10 height 10
click at [114, 474] on label "Pure" at bounding box center [103, 480] width 21 height 13
click at [90, 474] on input "Pure" at bounding box center [86, 479] width 10 height 10
click at [121, 550] on span "Search" at bounding box center [102, 558] width 38 height 16
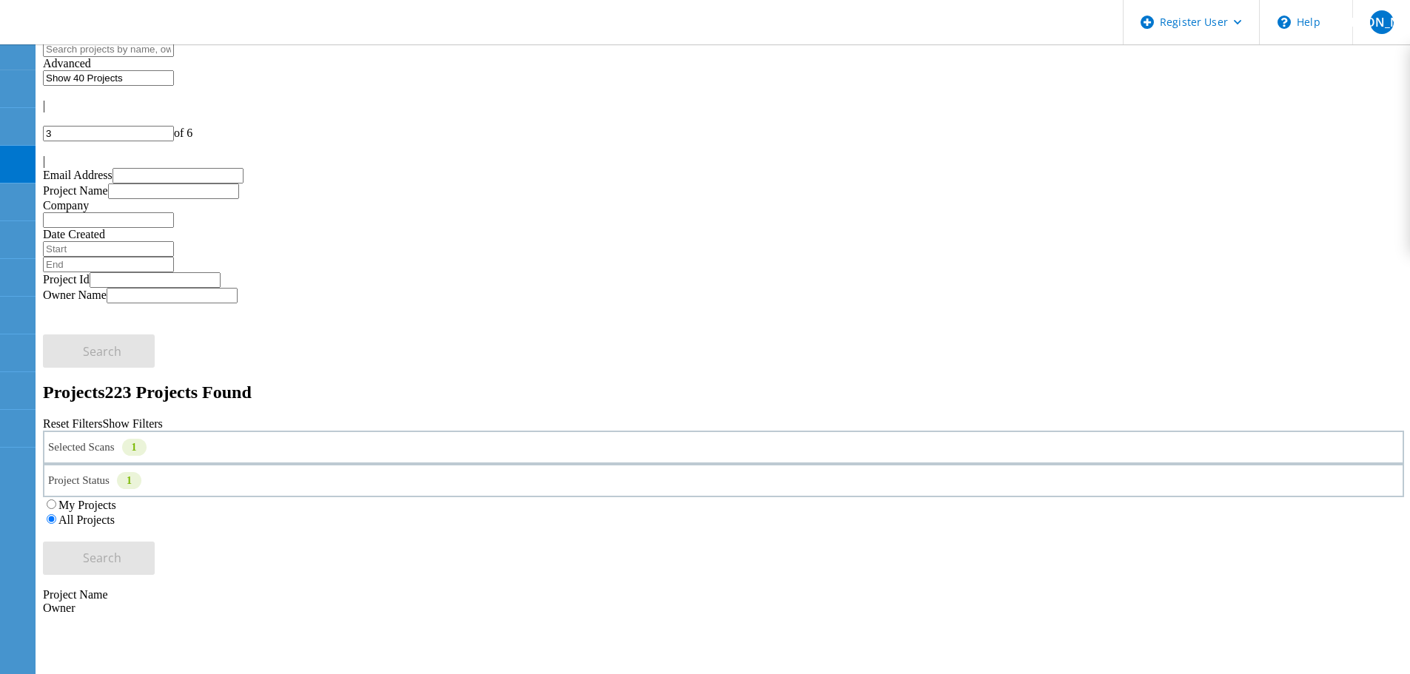
click at [246, 431] on div "Selected Scans 1" at bounding box center [723, 447] width 1361 height 33
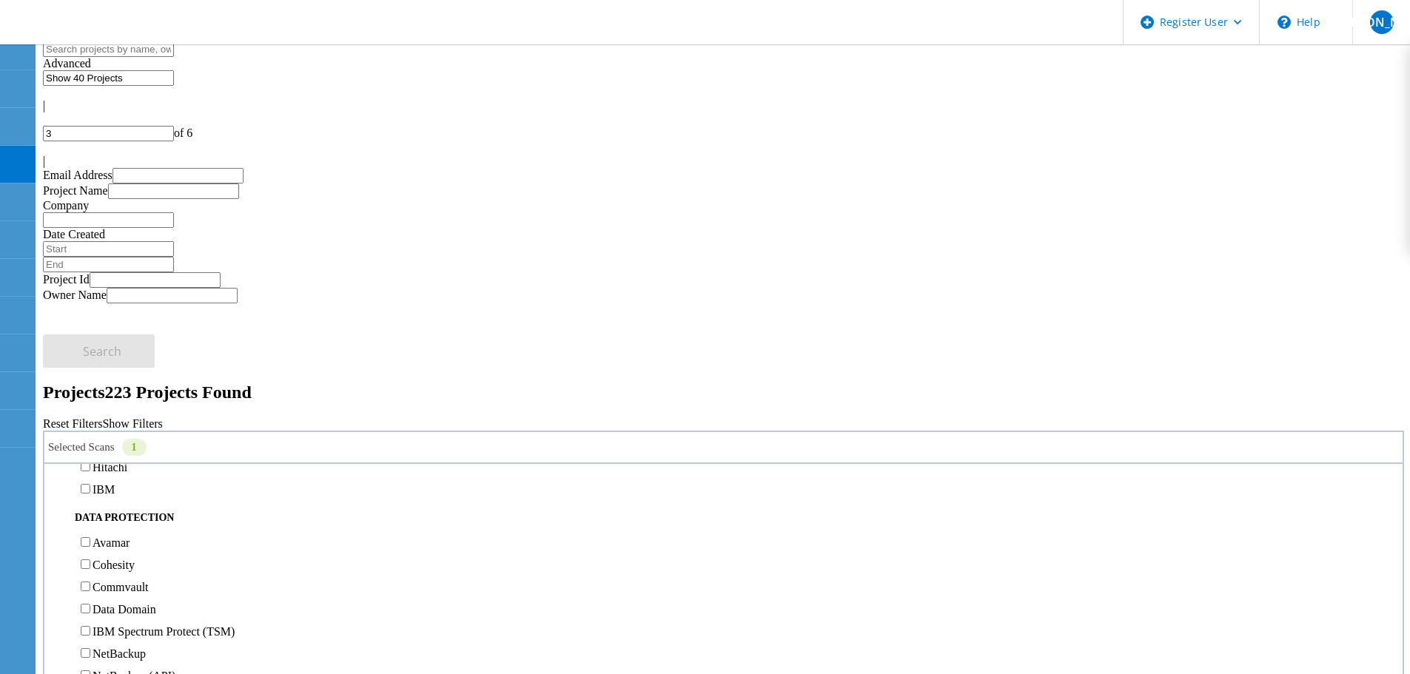
scroll to position [666, 0]
click at [793, 417] on div "Reset Filters Show Filters" at bounding box center [723, 423] width 1361 height 13
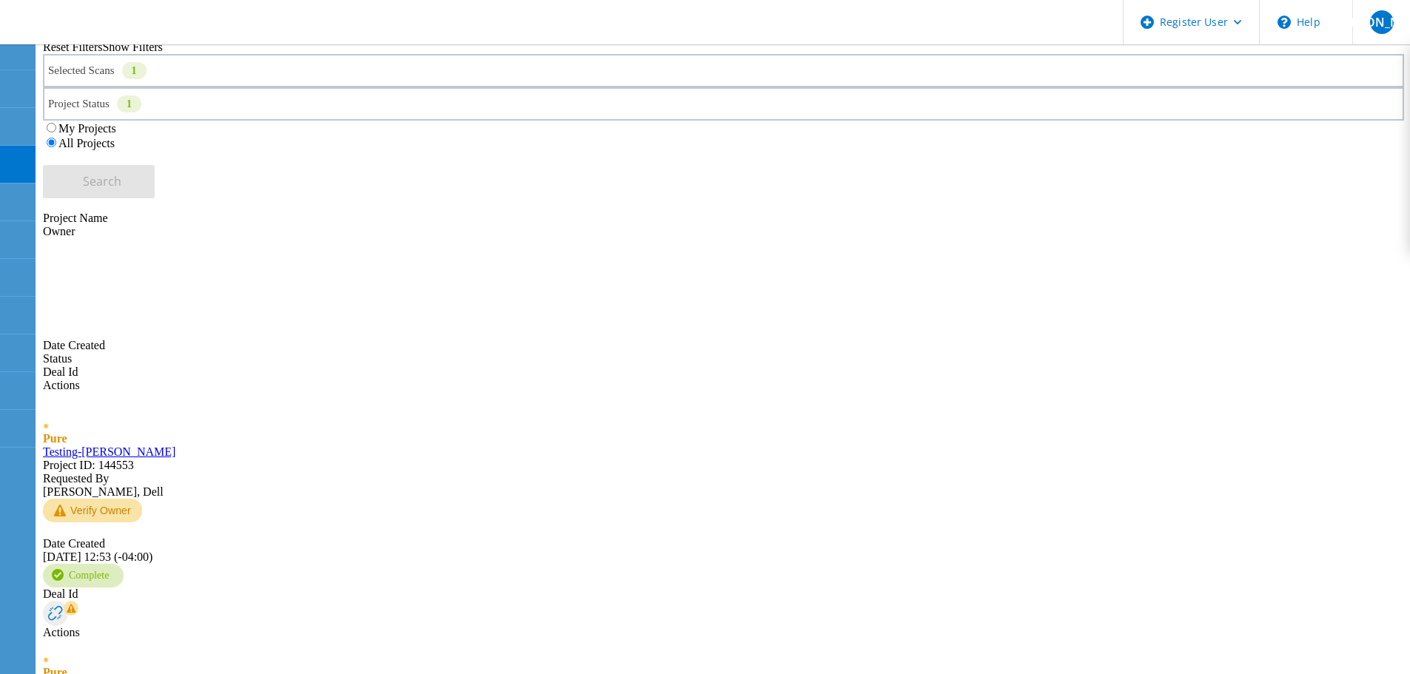
scroll to position [0, 0]
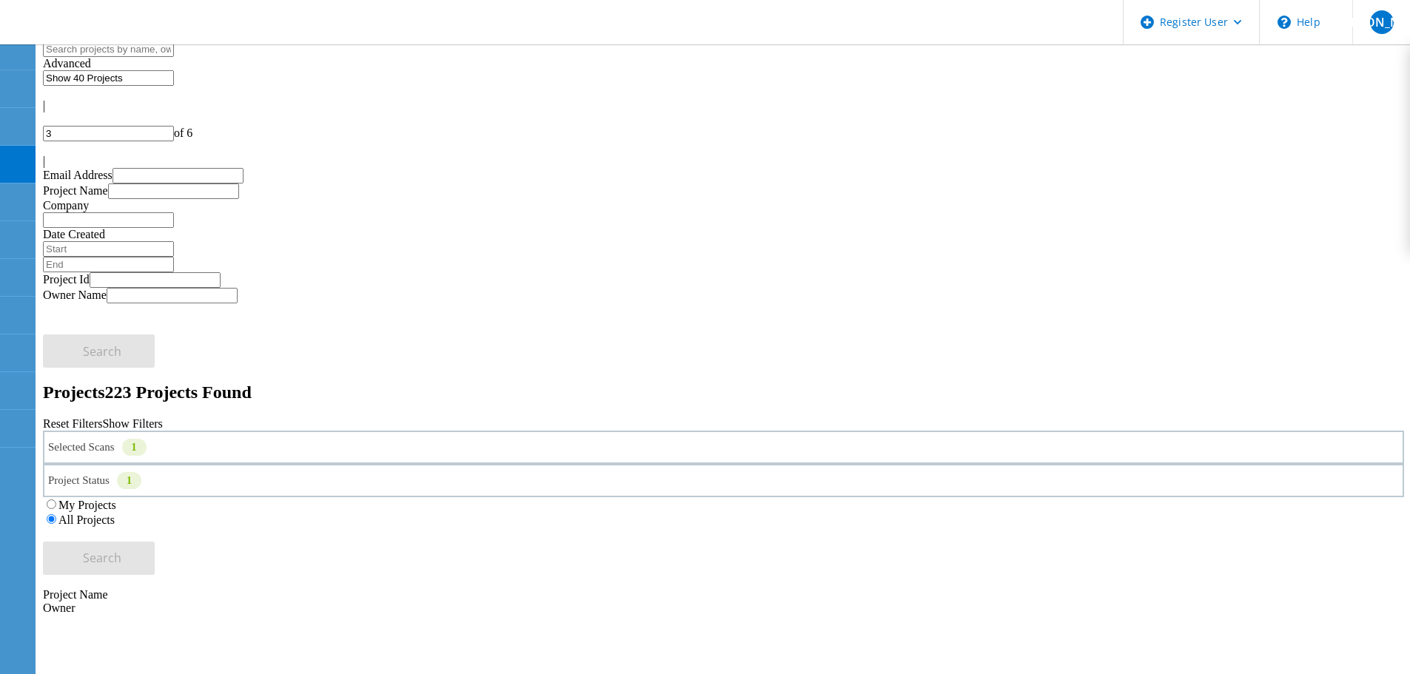
click at [259, 431] on div "Selected Scans 1" at bounding box center [723, 447] width 1361 height 33
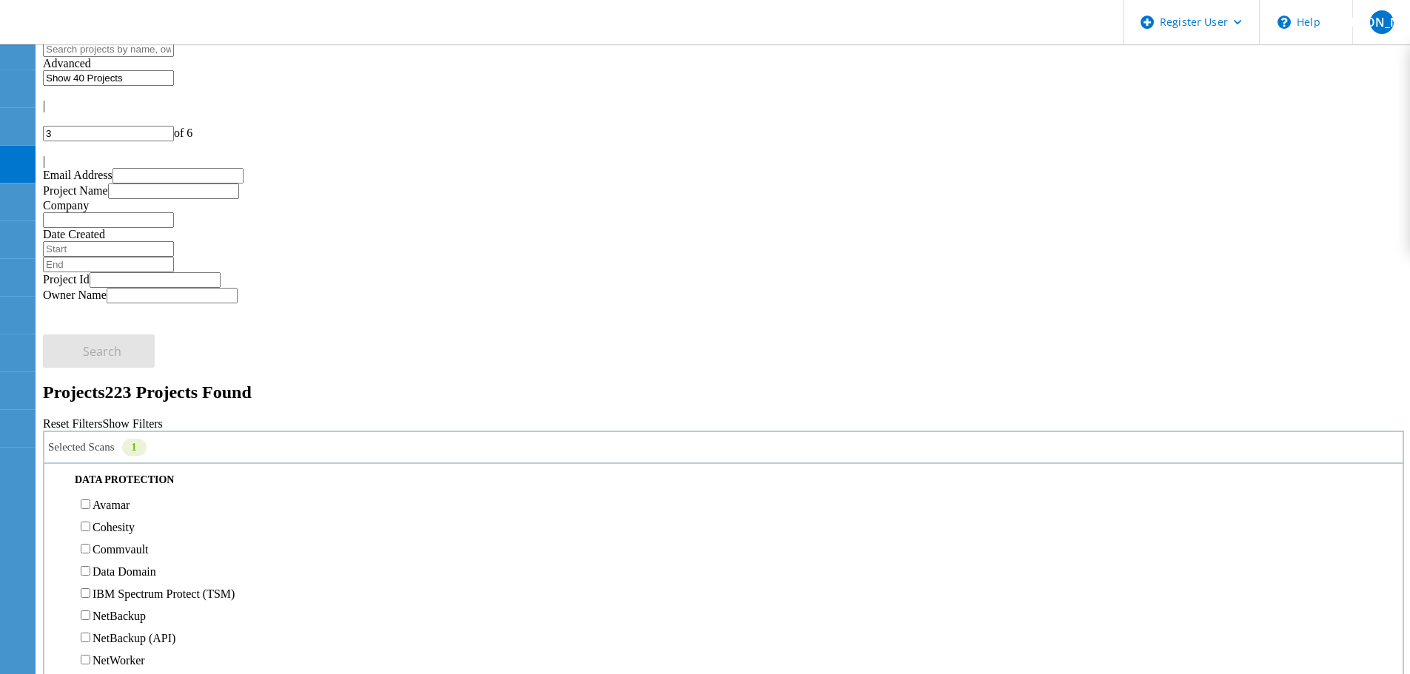
scroll to position [592, 0]
click at [114, 400] on label "Pure" at bounding box center [103, 406] width 21 height 13
click at [90, 400] on input "Pure" at bounding box center [86, 405] width 10 height 10
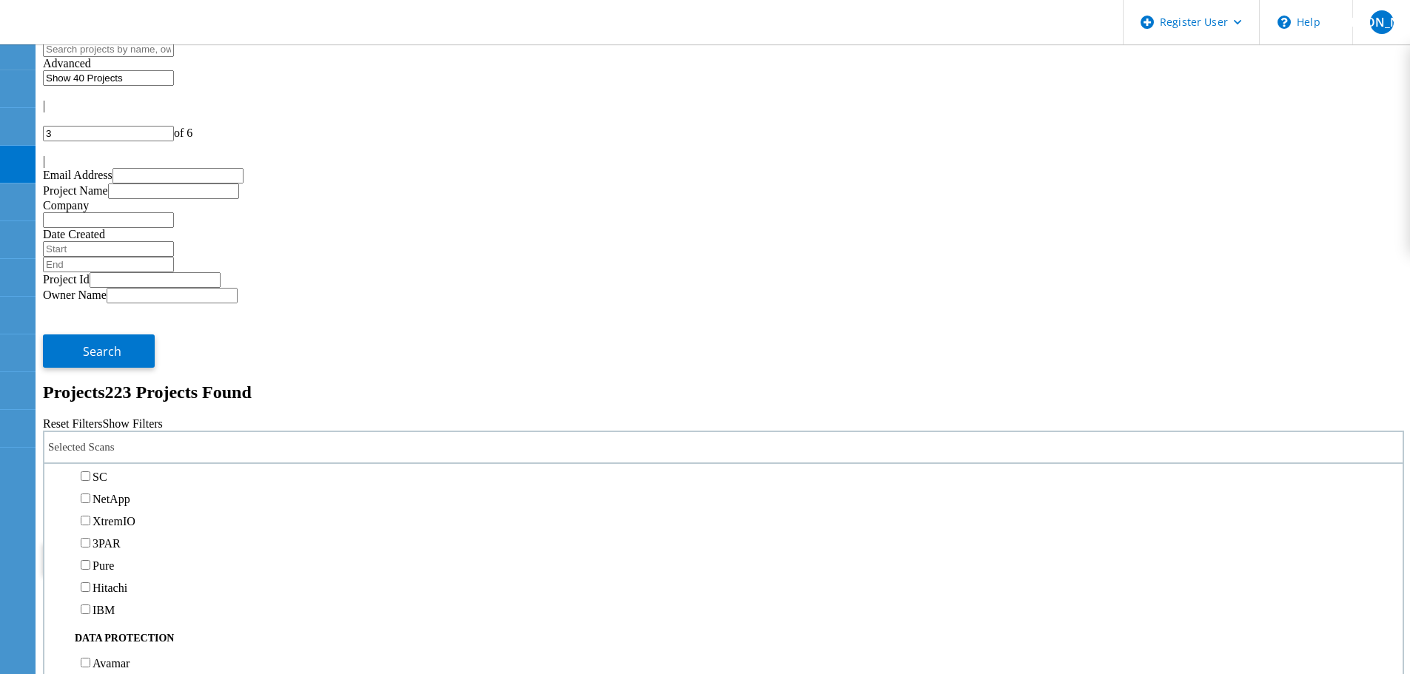
scroll to position [296, 0]
click at [112, 474] on label "Unity" at bounding box center [106, 480] width 27 height 13
click at [90, 474] on input "Unity" at bounding box center [86, 479] width 10 height 10
click at [119, 474] on label "Unity" at bounding box center [106, 480] width 27 height 13
click at [90, 474] on input "Unity" at bounding box center [86, 479] width 10 height 10
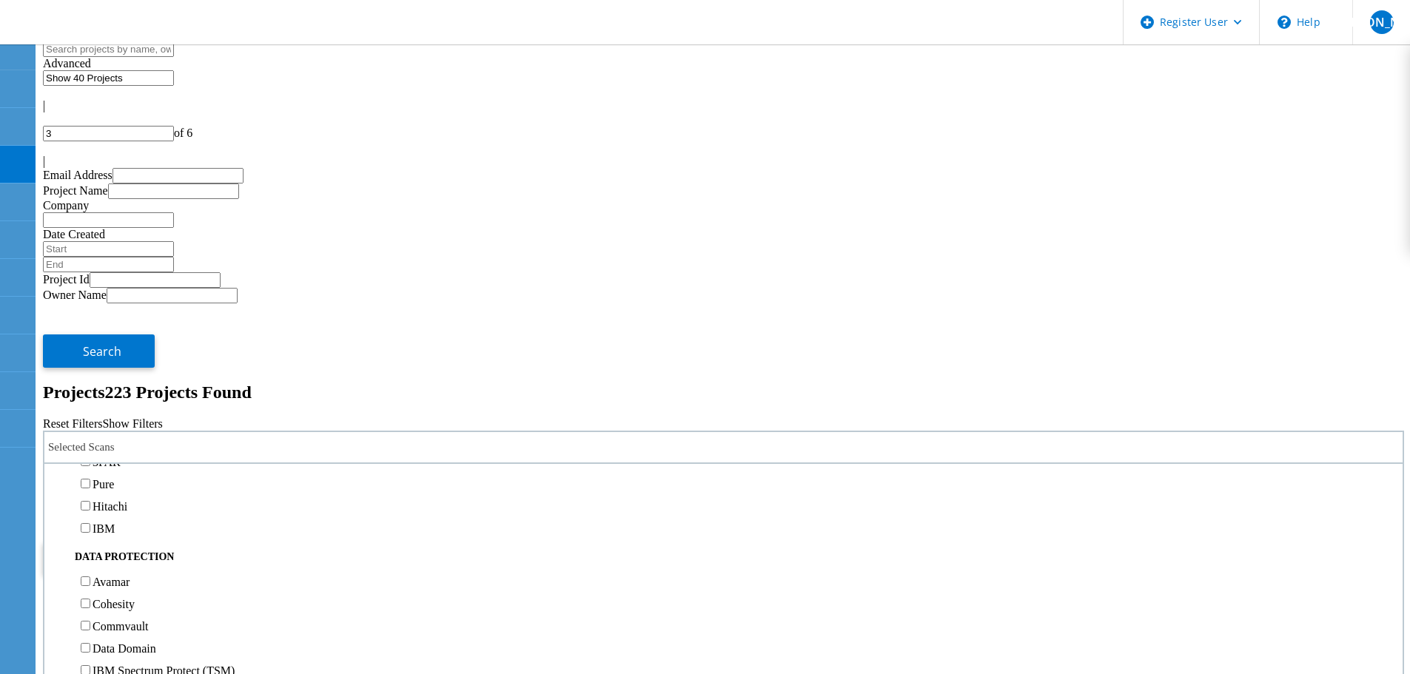
scroll to position [518, 0]
click at [118, 451] on label "3PAR" at bounding box center [107, 457] width 28 height 13
click at [90, 452] on input "3PAR" at bounding box center [86, 457] width 10 height 10
click at [155, 542] on button "Search" at bounding box center [99, 558] width 112 height 33
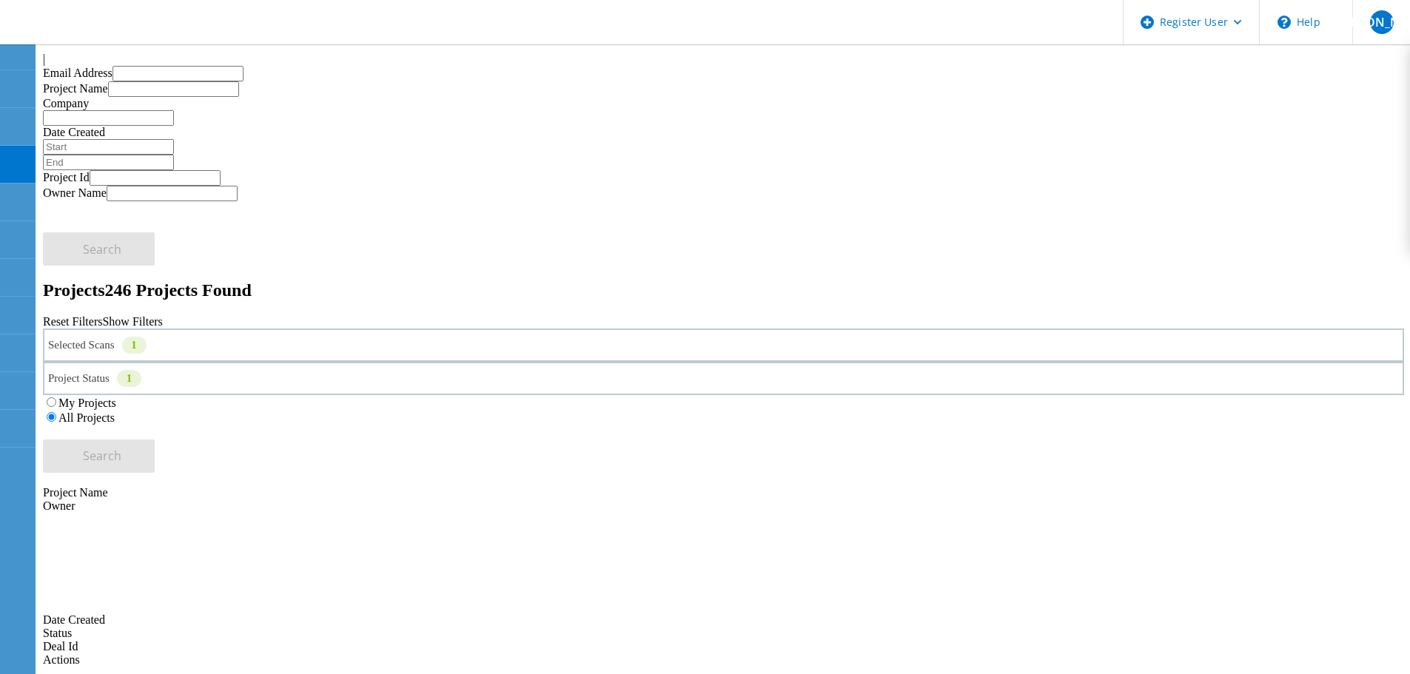
scroll to position [0, 0]
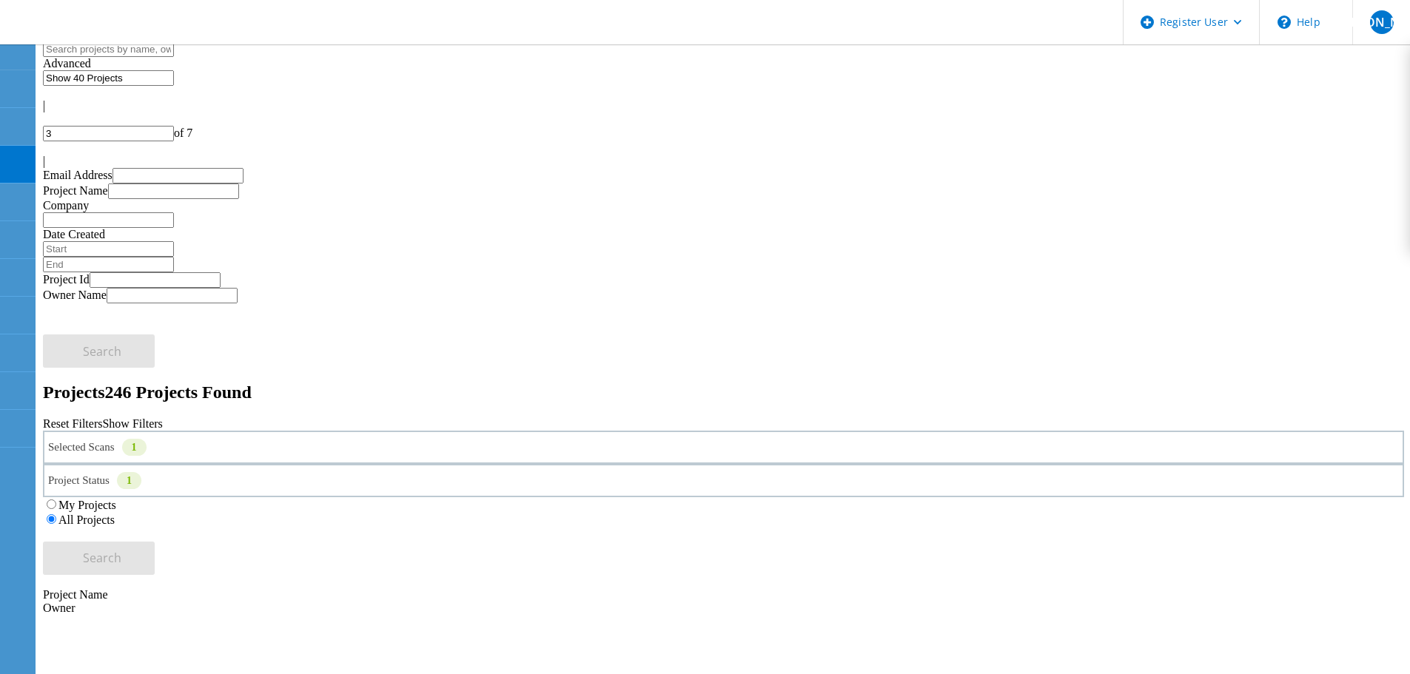
click at [737, 417] on div "Reset Filters Show Filters" at bounding box center [723, 423] width 1361 height 13
